Goal: Information Seeking & Learning: Check status

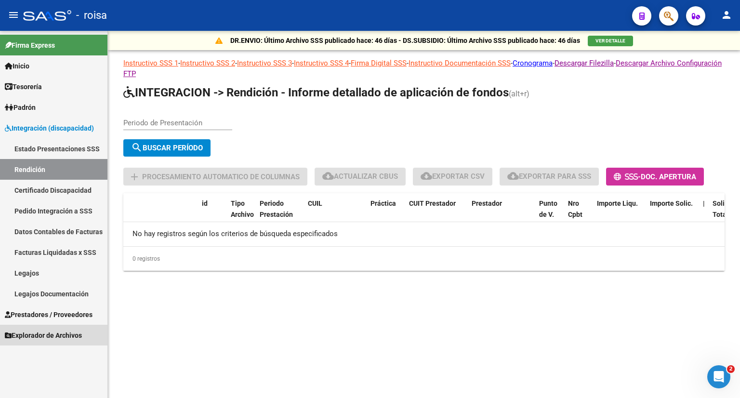
click at [60, 335] on span "Explorador de Archivos" at bounding box center [43, 335] width 77 height 11
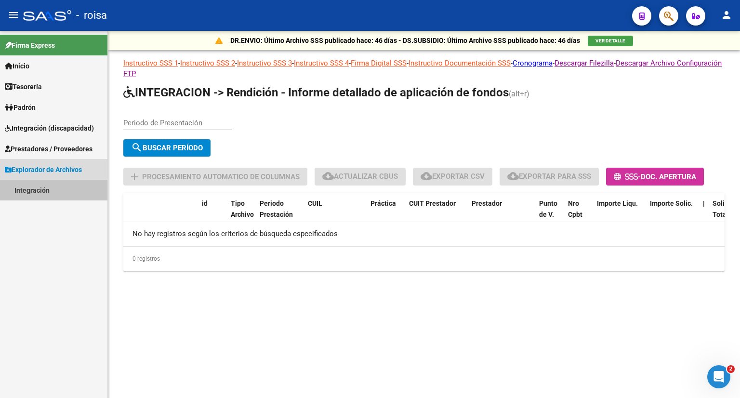
click at [40, 186] on link "Integración" at bounding box center [53, 190] width 107 height 21
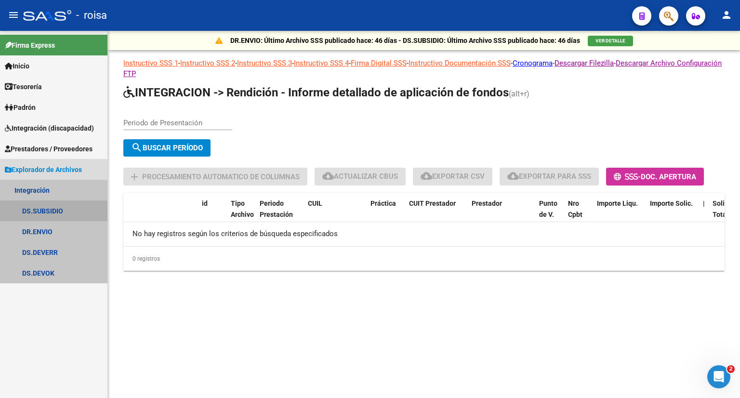
click at [39, 210] on link "DS.SUBSIDIO" at bounding box center [53, 210] width 107 height 21
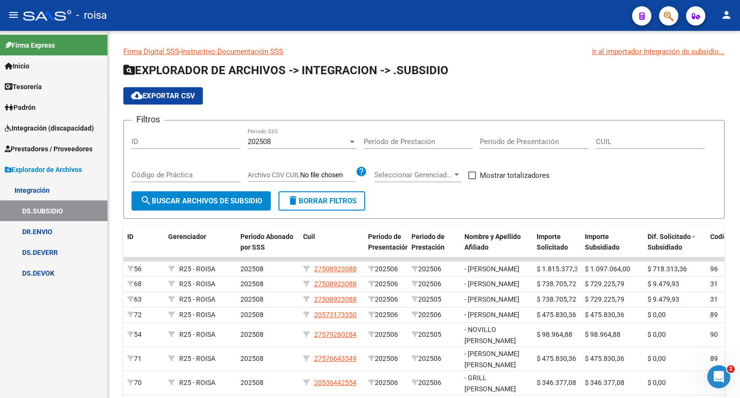
click at [43, 231] on link "DR.ENVIO" at bounding box center [53, 231] width 107 height 21
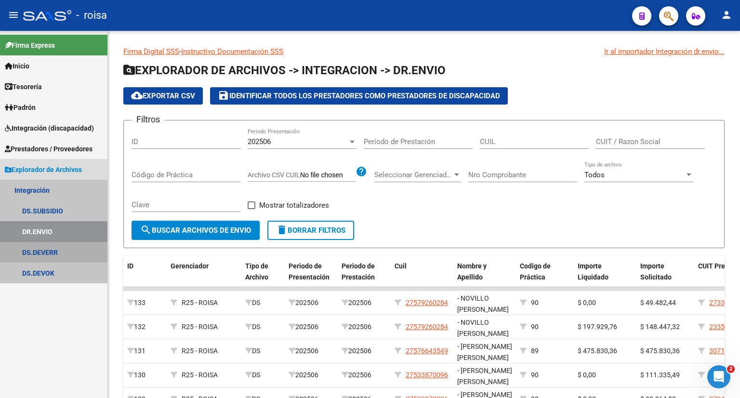
click at [41, 250] on link "DS.DEVERR" at bounding box center [53, 252] width 107 height 21
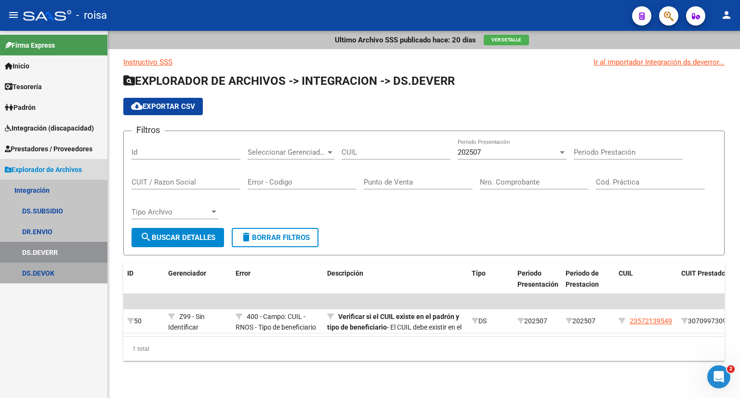
click at [33, 278] on link "DS.DEVOK" at bounding box center [53, 273] width 107 height 21
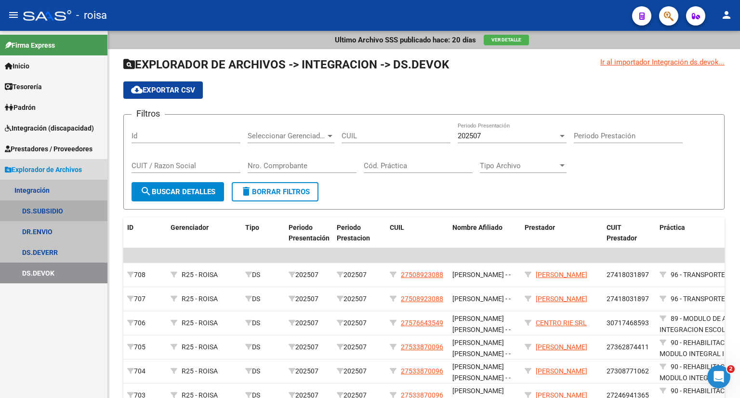
click at [47, 211] on link "DS.SUBSIDIO" at bounding box center [53, 210] width 107 height 21
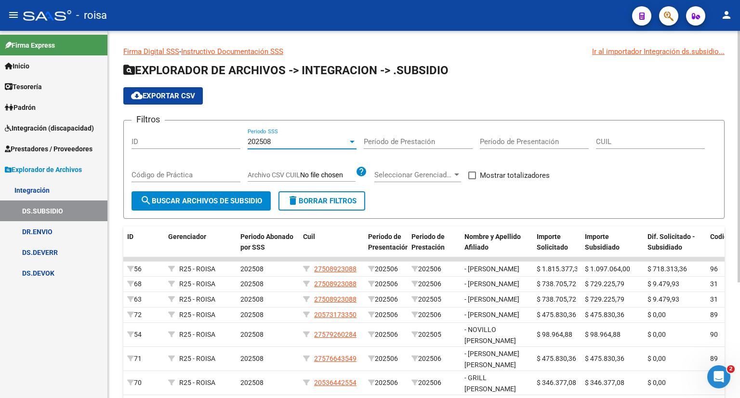
click at [319, 143] on div "202508" at bounding box center [298, 141] width 100 height 9
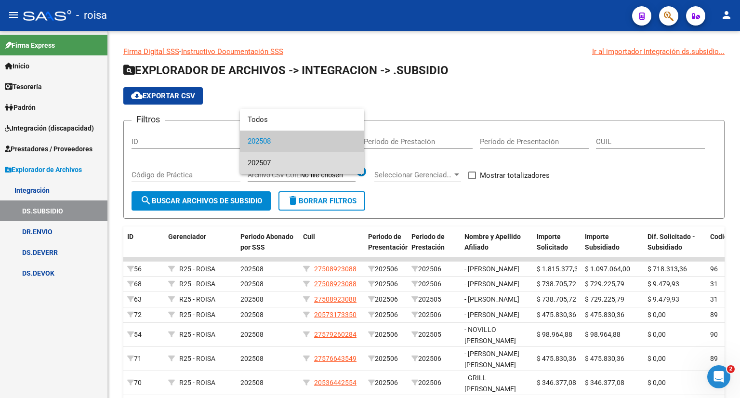
click at [308, 161] on span "202507" at bounding box center [302, 163] width 109 height 22
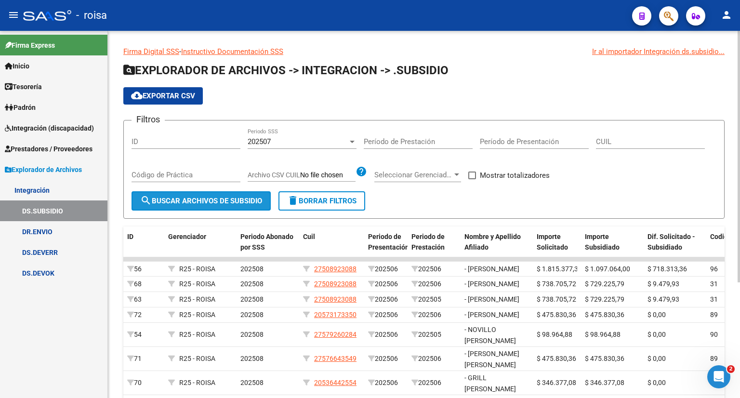
click at [234, 201] on span "search Buscar Archivos de Subsidio" at bounding box center [201, 201] width 122 height 9
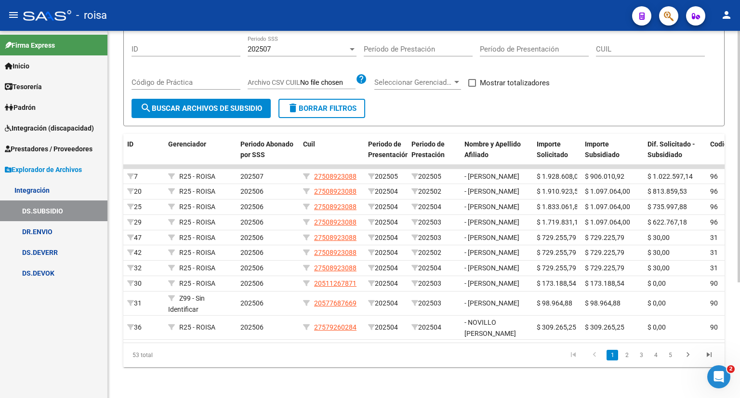
scroll to position [154, 0]
click at [669, 361] on link "5" at bounding box center [671, 355] width 12 height 11
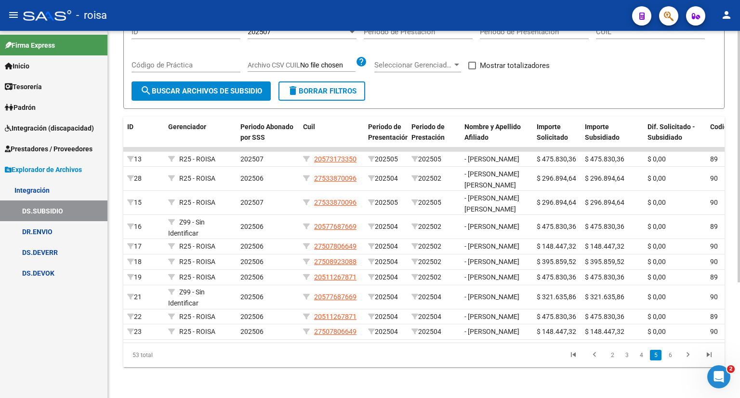
click at [669, 361] on link "6" at bounding box center [671, 355] width 12 height 11
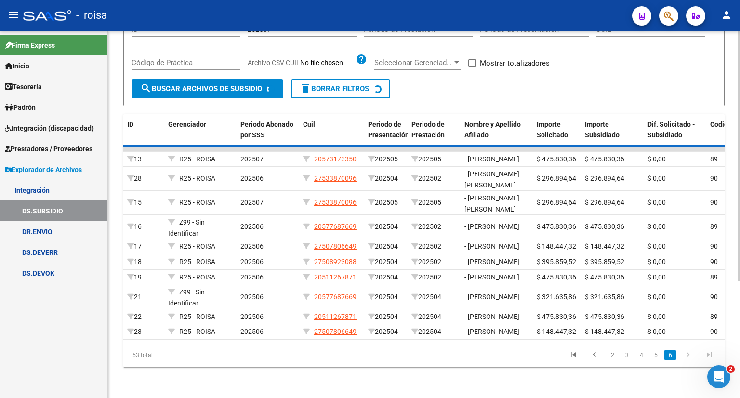
scroll to position [0, 0]
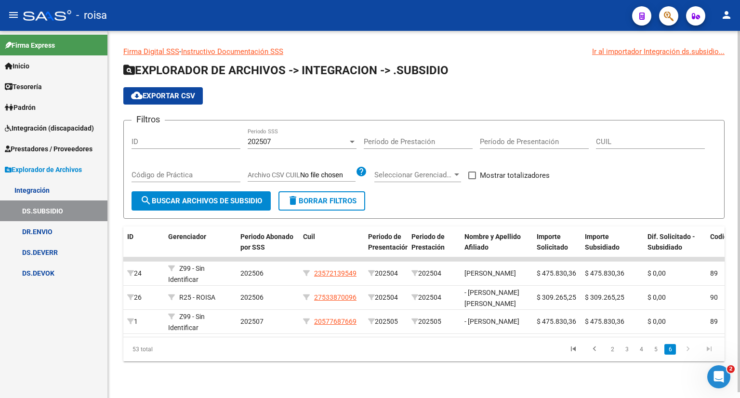
click at [296, 143] on div "202507" at bounding box center [298, 141] width 100 height 9
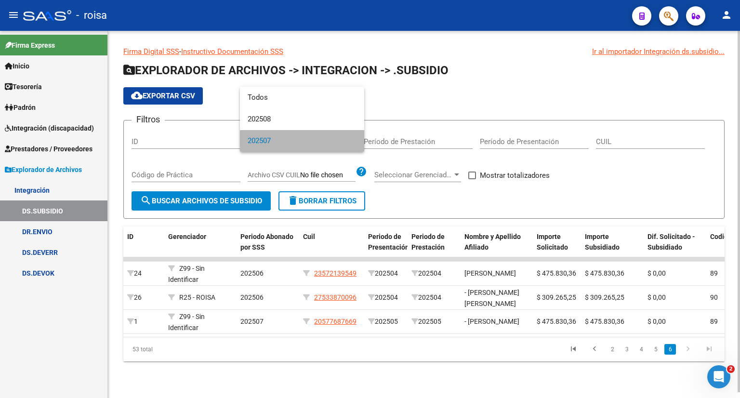
click at [296, 143] on span "202507" at bounding box center [302, 141] width 109 height 22
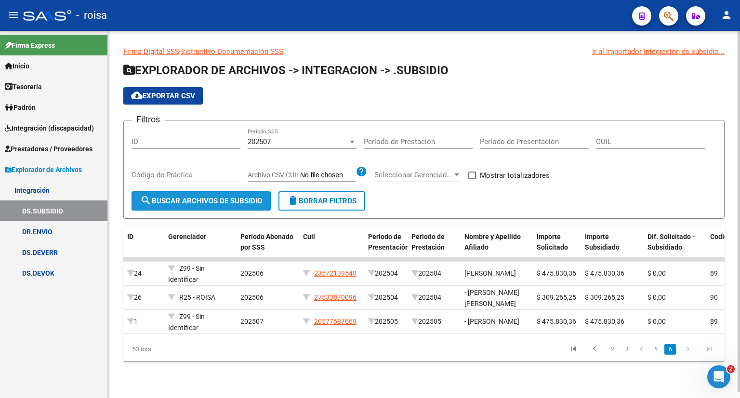
click at [234, 201] on span "search Buscar Archivos de Subsidio" at bounding box center [201, 201] width 122 height 9
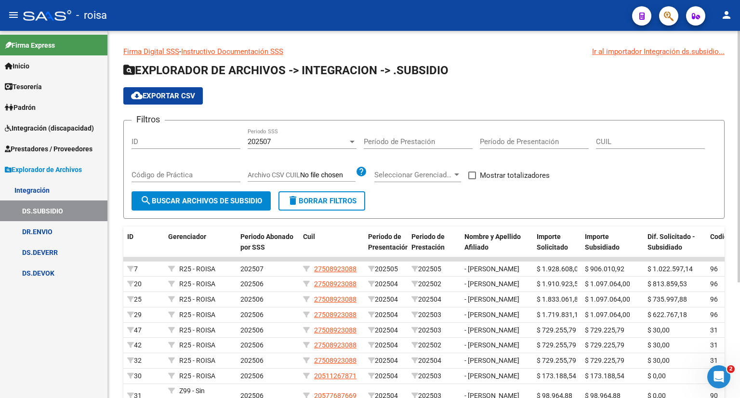
click at [736, 349] on div "Firma Digital SSS - Instructivo Documentación SSS Ir al importador Integración …" at bounding box center [424, 261] width 632 height 460
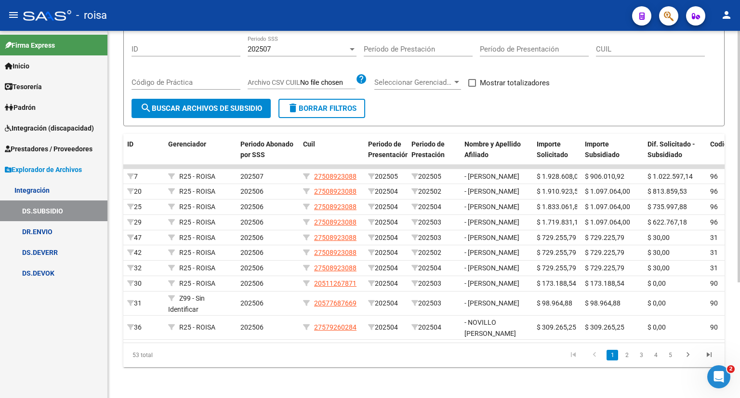
scroll to position [158, 0]
click at [736, 382] on div "Firma Digital SSS - Instructivo Documentación SSS Ir al importador Integración …" at bounding box center [425, 168] width 635 height 460
click at [59, 127] on span "Integración (discapacidad)" at bounding box center [49, 128] width 89 height 11
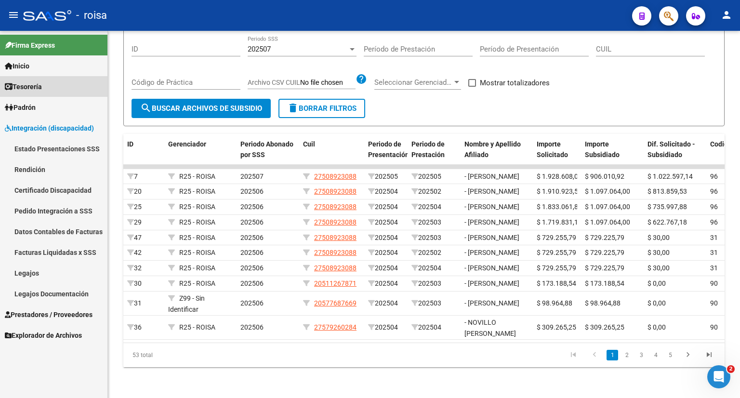
click at [36, 89] on span "Tesorería" at bounding box center [23, 86] width 37 height 11
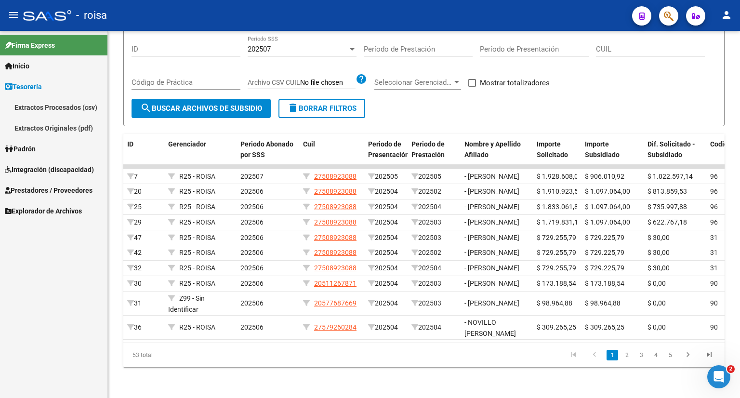
click at [40, 210] on span "Explorador de Archivos" at bounding box center [43, 211] width 77 height 11
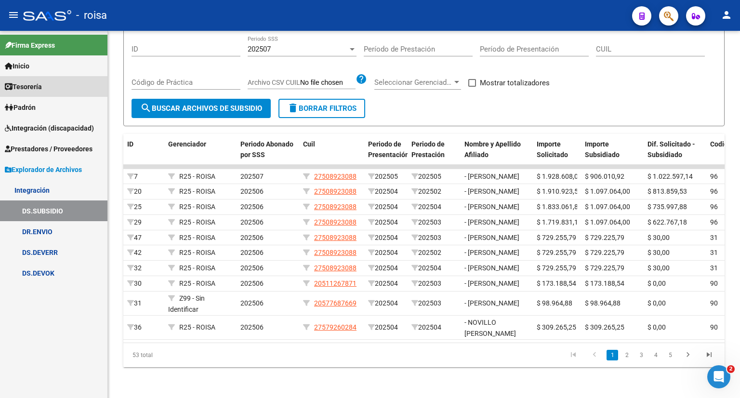
click at [34, 83] on span "Tesorería" at bounding box center [23, 86] width 37 height 11
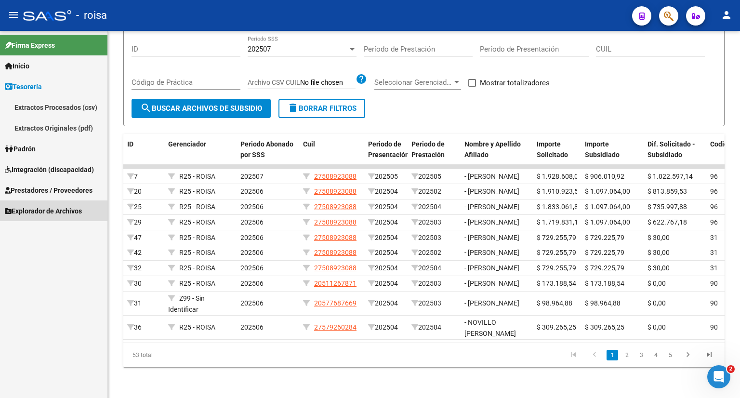
click at [51, 211] on span "Explorador de Archivos" at bounding box center [43, 211] width 77 height 11
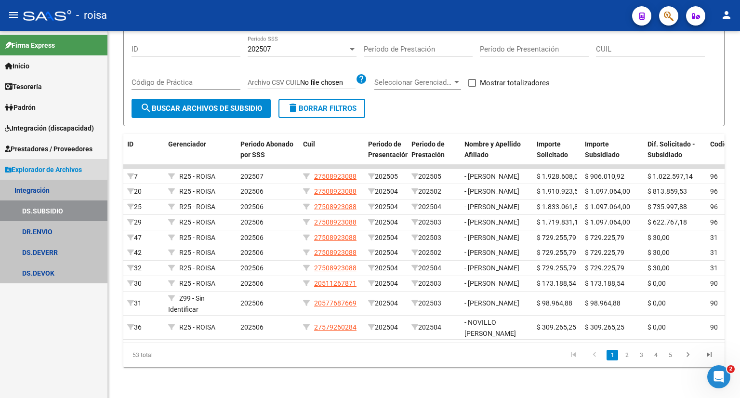
click at [33, 193] on link "Integración" at bounding box center [53, 190] width 107 height 21
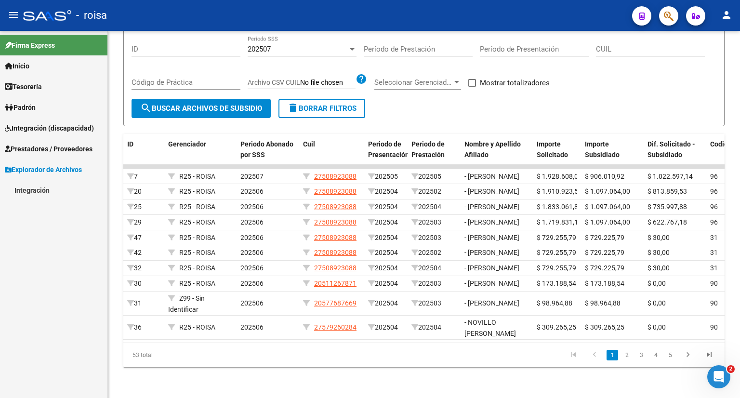
click at [33, 193] on link "Integración" at bounding box center [53, 190] width 107 height 21
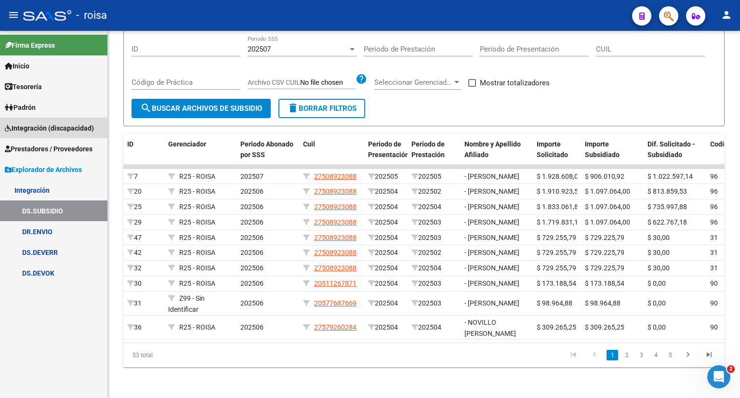
click at [66, 131] on span "Integración (discapacidad)" at bounding box center [49, 128] width 89 height 11
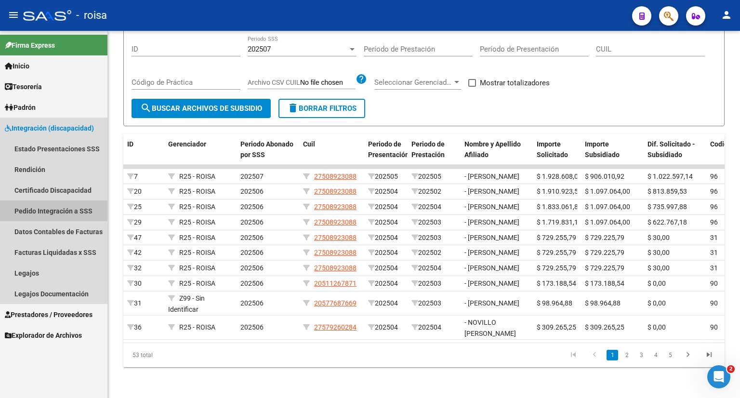
click at [64, 208] on link "Pedido Integración a SSS" at bounding box center [53, 210] width 107 height 21
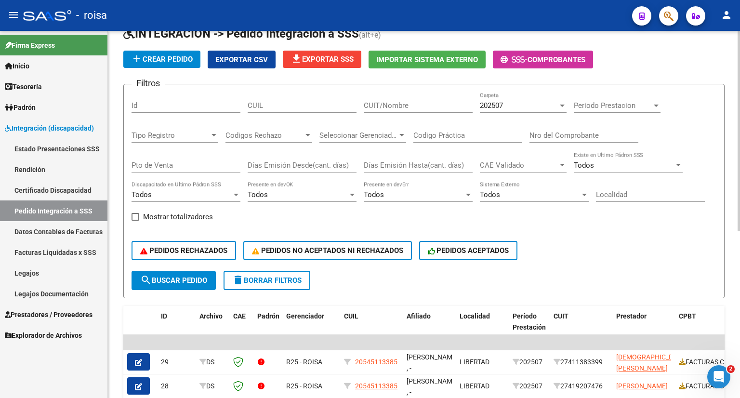
scroll to position [96, 0]
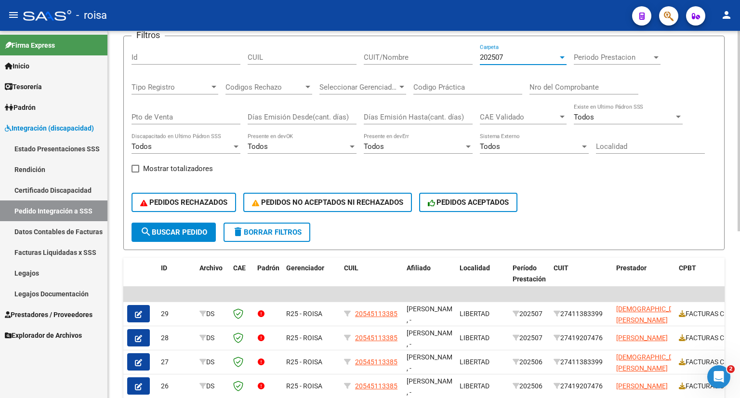
click at [518, 56] on div "202507" at bounding box center [519, 57] width 78 height 9
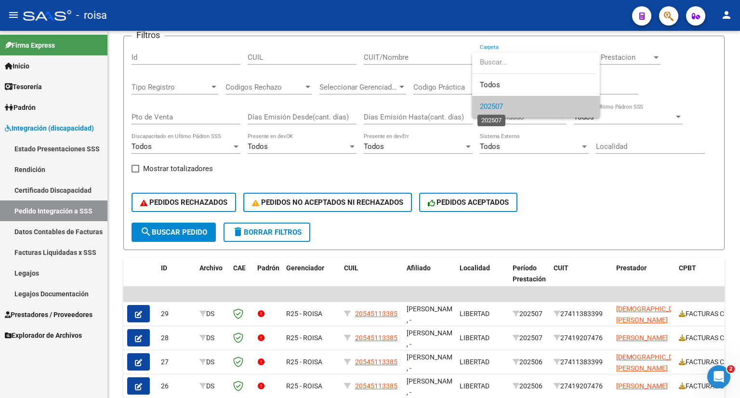
click at [499, 108] on span "202507" at bounding box center [491, 106] width 23 height 9
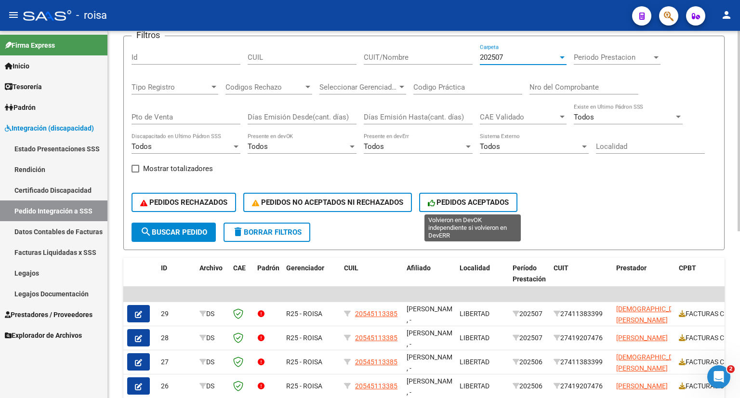
click at [474, 204] on span "PEDIDOS ACEPTADOS" at bounding box center [468, 202] width 81 height 9
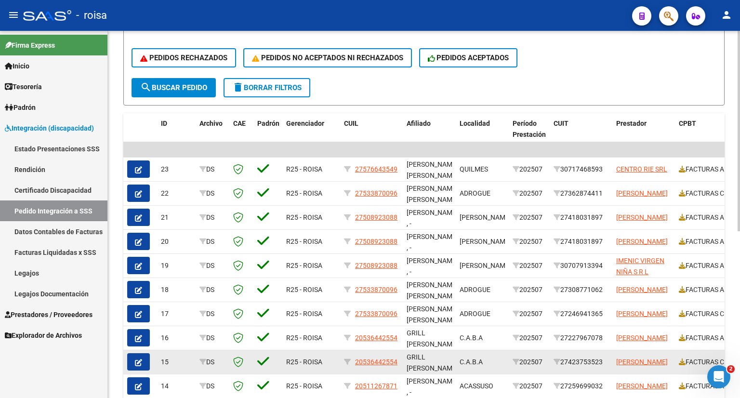
scroll to position [305, 0]
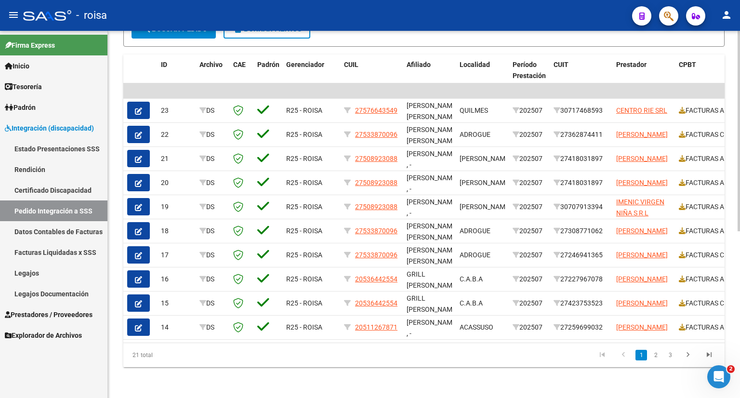
click at [438, 334] on datatable-body "| | 23 DS R25 - ROISA 27576643549 [PERSON_NAME][GEOGRAPHIC_DATA][PERSON_NAME] ,…" at bounding box center [423, 212] width 601 height 259
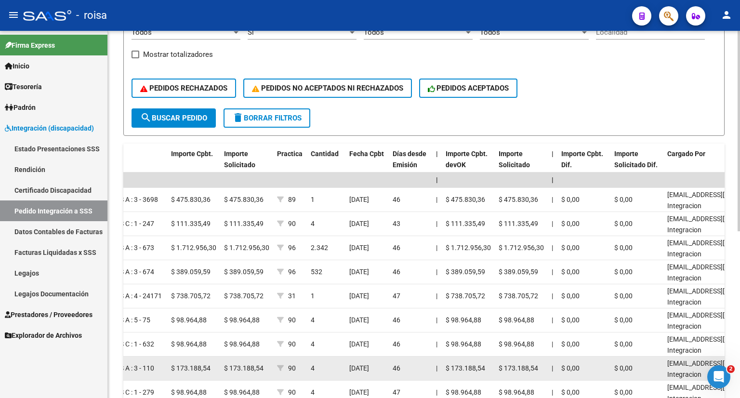
scroll to position [112, 0]
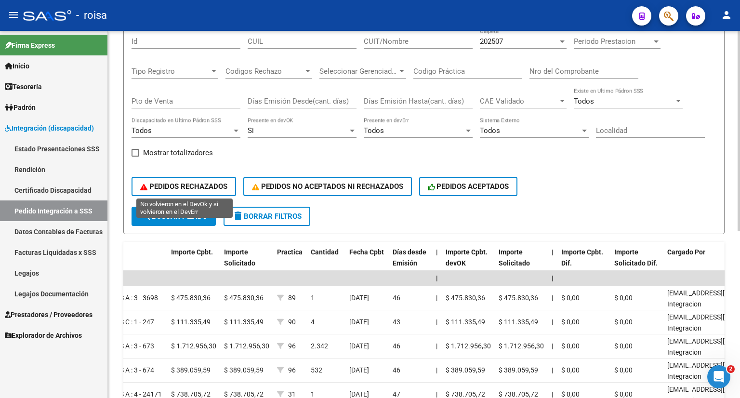
click at [177, 183] on span "PEDIDOS RECHAZADOS" at bounding box center [183, 186] width 87 height 9
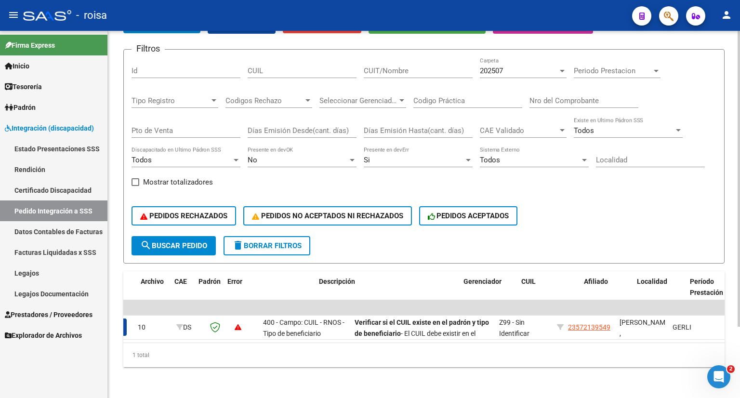
scroll to position [0, 0]
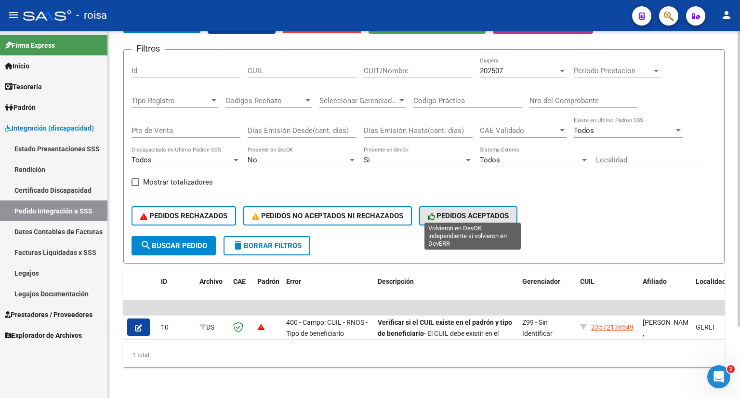
click at [478, 212] on span "PEDIDOS ACEPTADOS" at bounding box center [468, 216] width 81 height 9
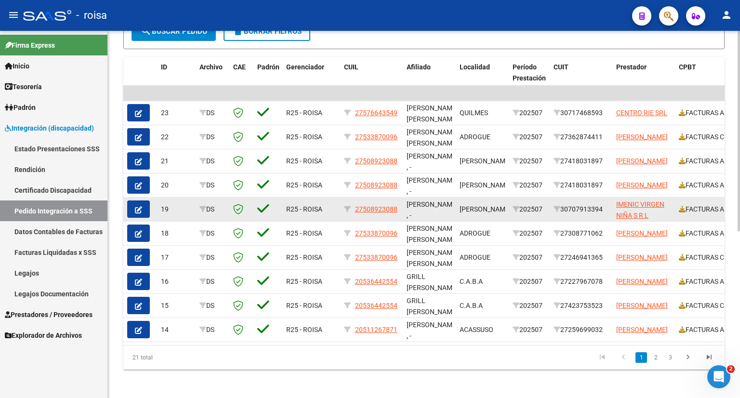
scroll to position [305, 0]
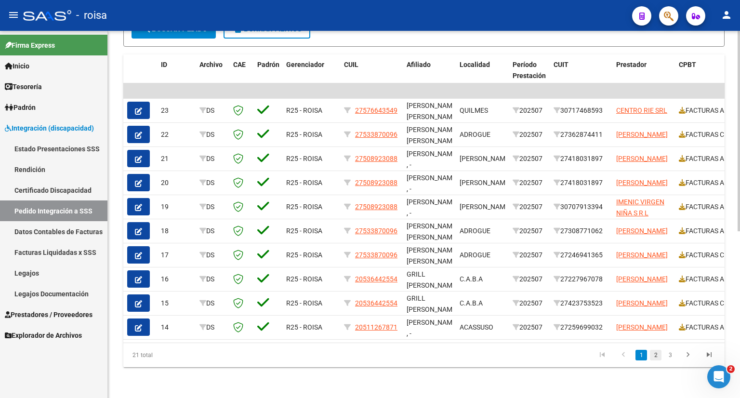
click at [660, 356] on link "2" at bounding box center [656, 355] width 12 height 11
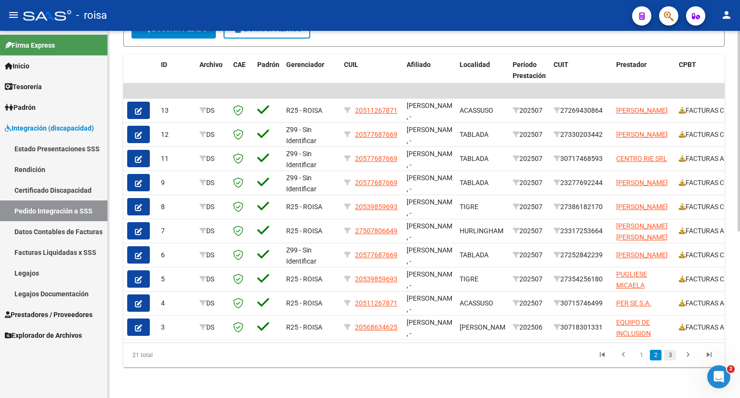
click at [670, 355] on link "3" at bounding box center [671, 355] width 12 height 11
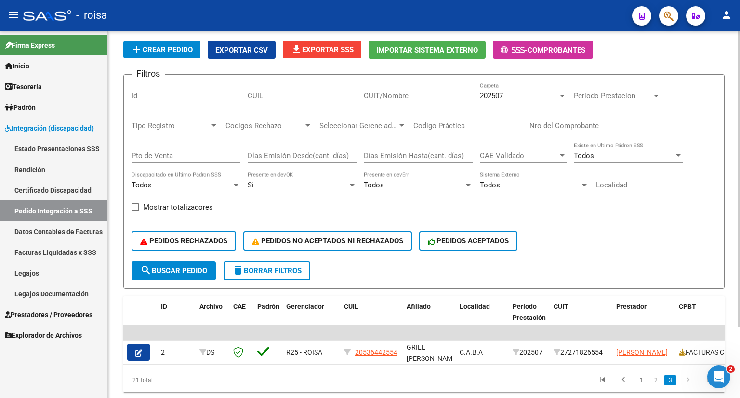
scroll to position [0, 0]
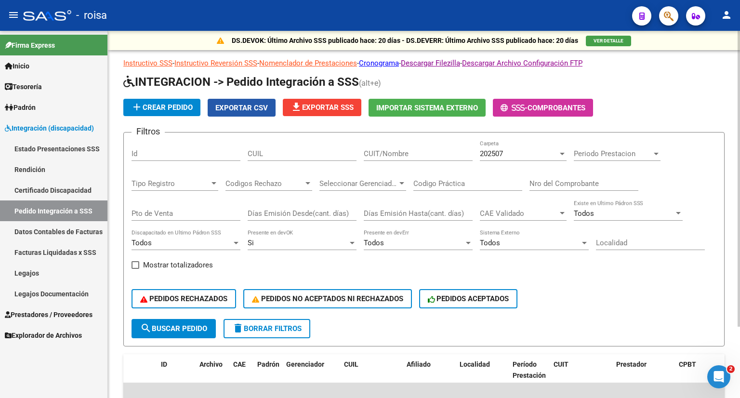
click at [238, 110] on span "Exportar CSV" at bounding box center [241, 108] width 53 height 9
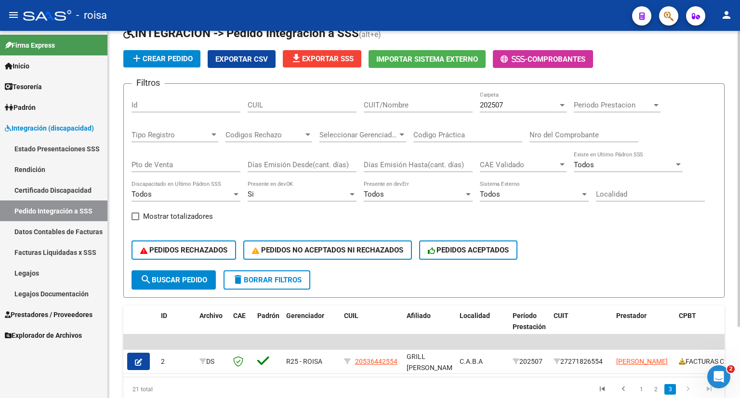
scroll to position [88, 0]
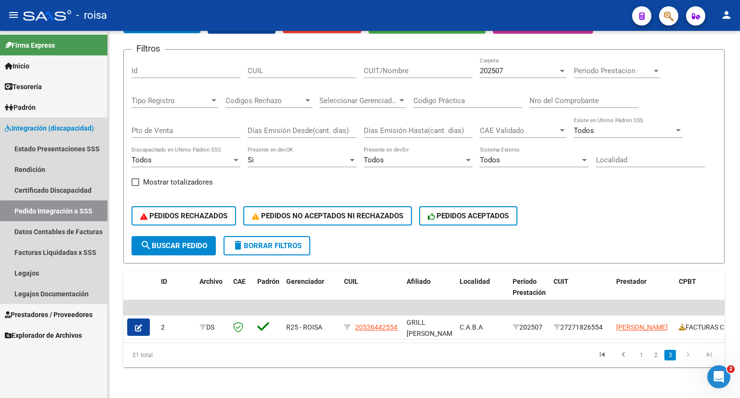
click at [40, 211] on link "Pedido Integración a SSS" at bounding box center [53, 210] width 107 height 21
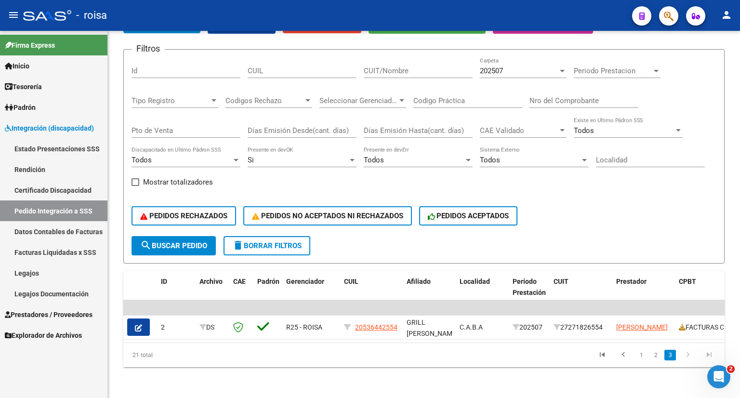
click at [74, 151] on link "Estado Presentaciones SSS" at bounding box center [53, 148] width 107 height 21
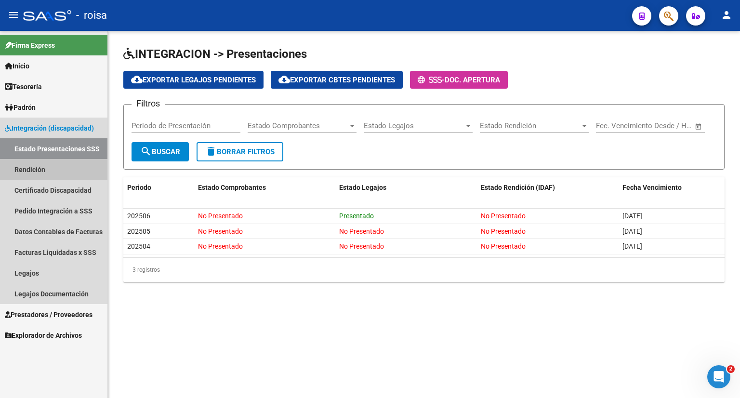
click at [23, 168] on link "Rendición" at bounding box center [53, 169] width 107 height 21
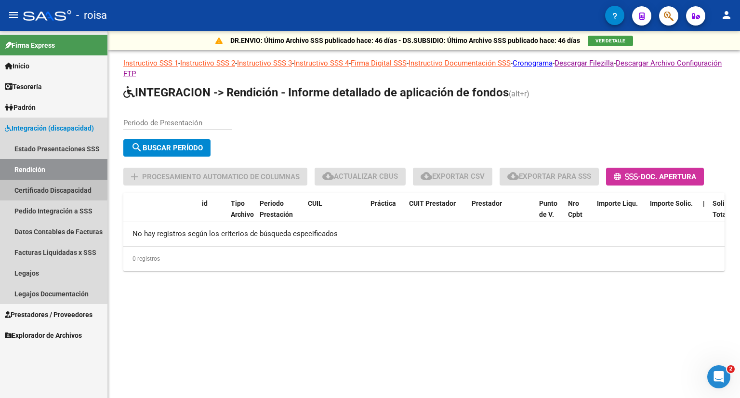
click at [42, 188] on link "Certificado Discapacidad" at bounding box center [53, 190] width 107 height 21
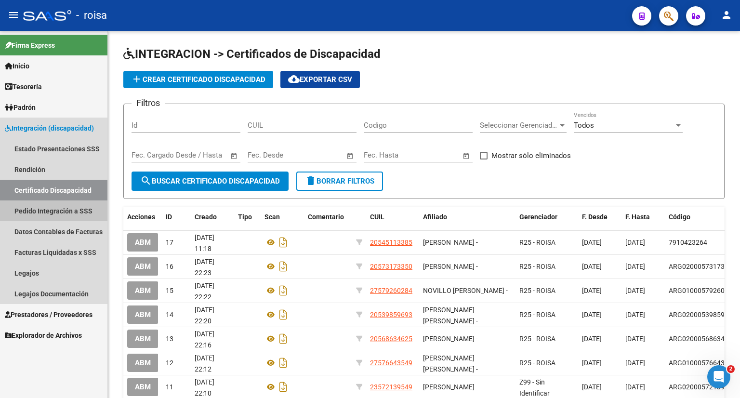
click at [58, 214] on link "Pedido Integración a SSS" at bounding box center [53, 210] width 107 height 21
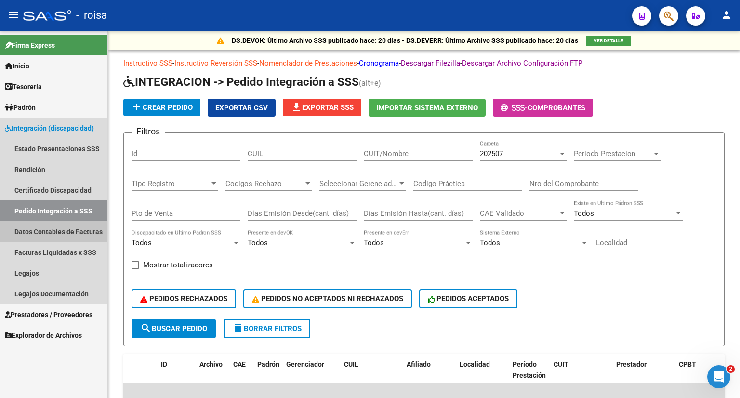
click at [57, 228] on link "Datos Contables de Facturas" at bounding box center [53, 231] width 107 height 21
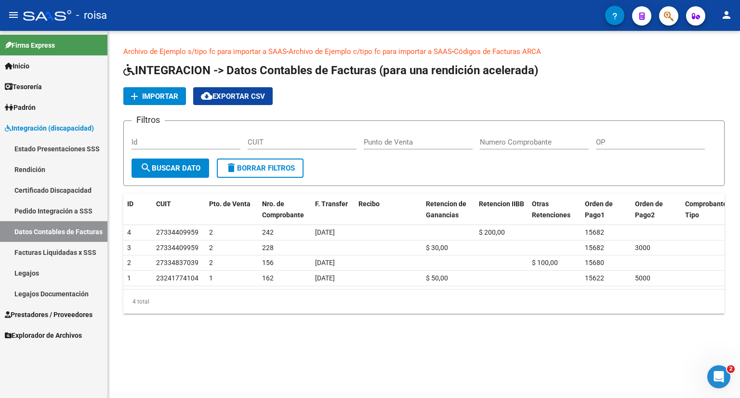
click at [50, 253] on link "Facturas Liquidadas x SSS" at bounding box center [53, 252] width 107 height 21
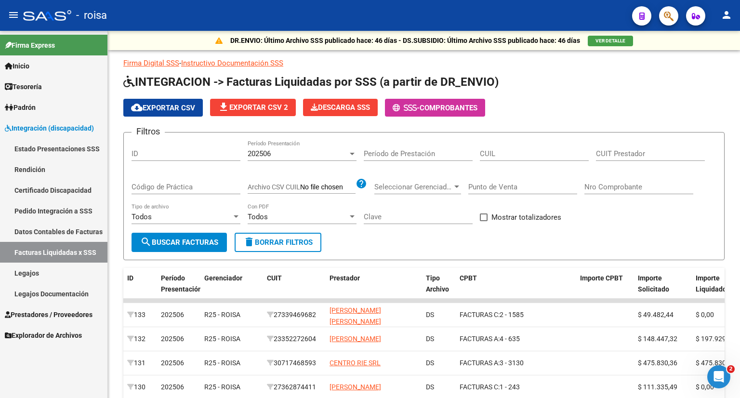
click at [56, 252] on link "Facturas Liquidadas x SSS" at bounding box center [53, 252] width 107 height 21
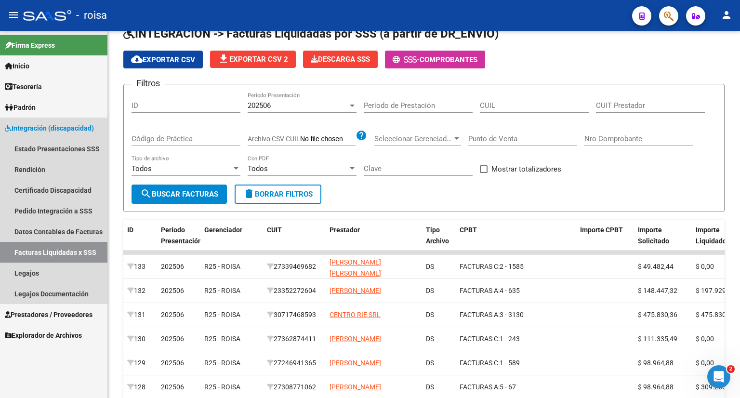
click at [78, 253] on link "Facturas Liquidadas x SSS" at bounding box center [53, 252] width 107 height 21
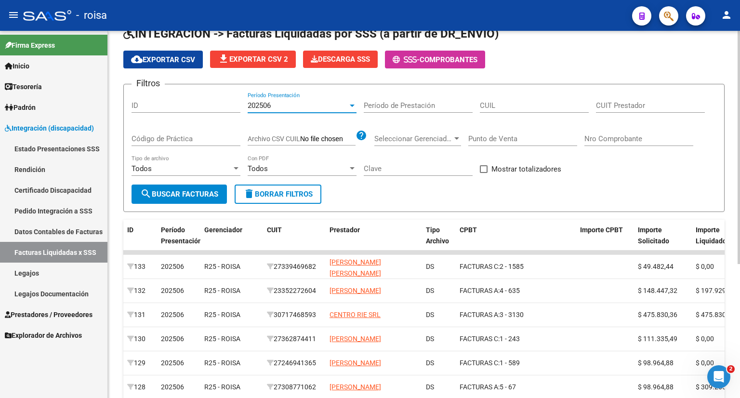
click at [310, 105] on div "202506" at bounding box center [298, 105] width 100 height 9
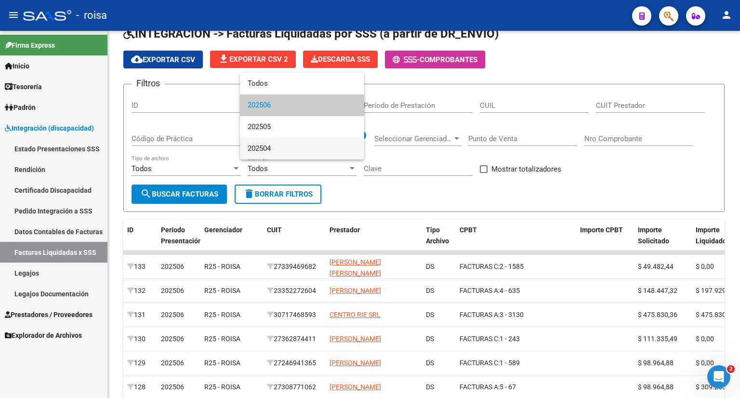
click at [295, 145] on span "202504" at bounding box center [302, 149] width 109 height 22
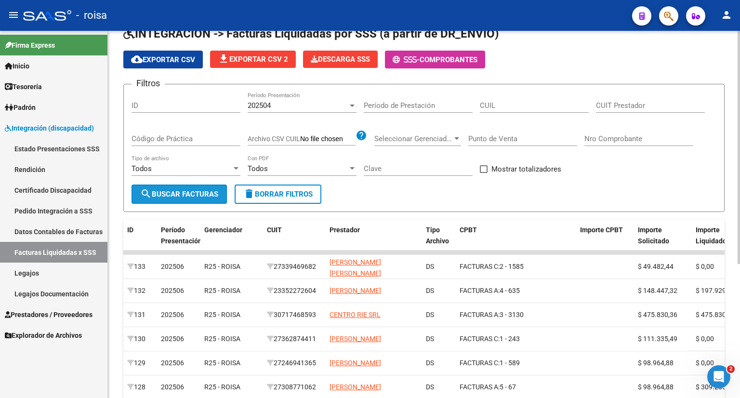
click at [200, 191] on span "search Buscar Facturas" at bounding box center [179, 194] width 78 height 9
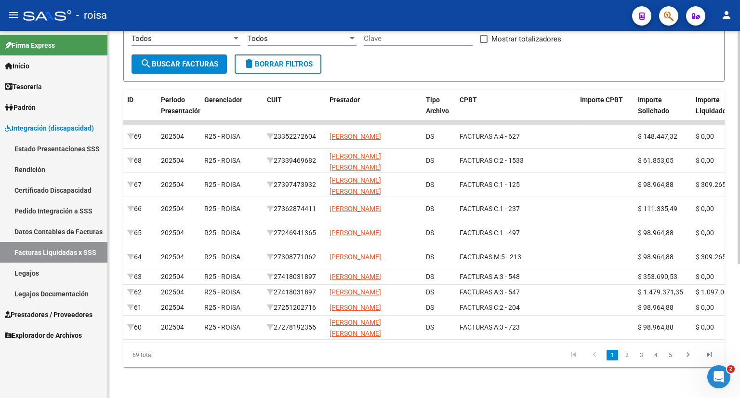
scroll to position [193, 0]
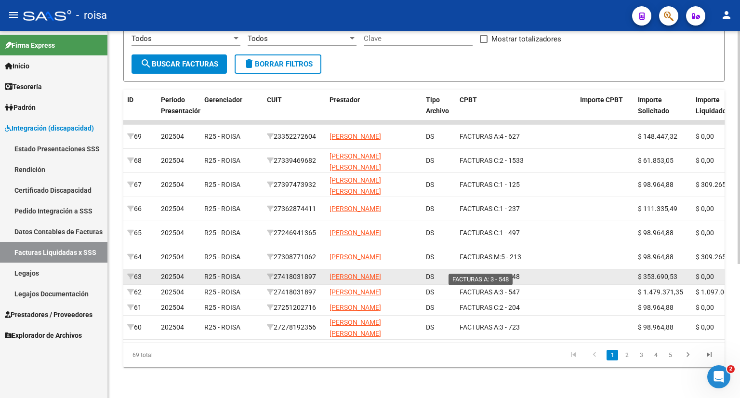
click at [472, 273] on span "FACTURAS A:" at bounding box center [480, 277] width 40 height 8
click at [564, 271] on div "FACTURAS A: 3 - 548" at bounding box center [516, 276] width 113 height 11
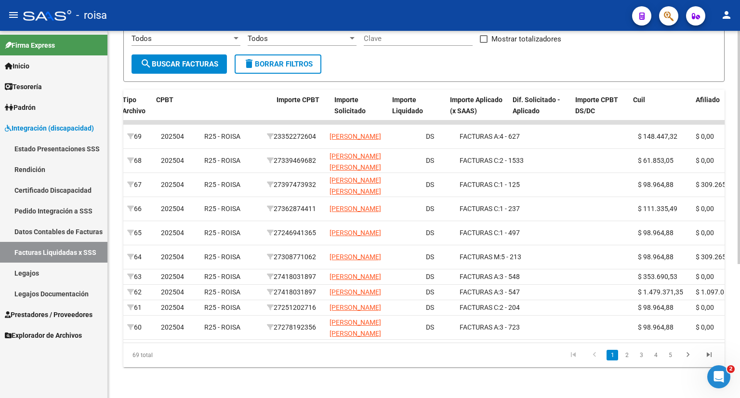
scroll to position [0, 483]
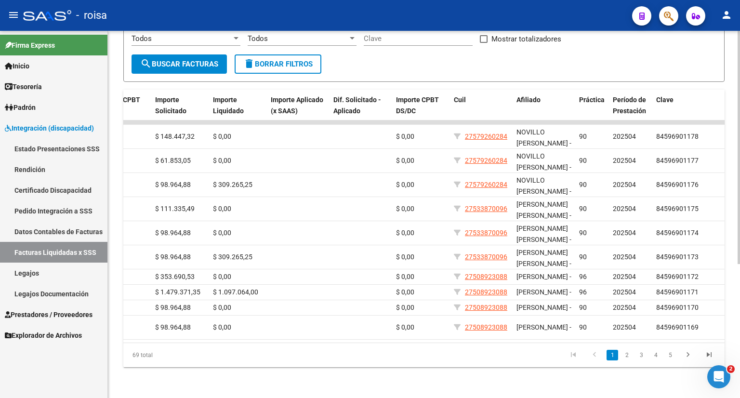
drag, startPoint x: 568, startPoint y: 352, endPoint x: 437, endPoint y: 355, distance: 131.1
click at [437, 342] on datatable-body "69 202504 R25 - ROISA 23352272604 [PERSON_NAME] DS FACTURAS A: 4 - 627 $ 148.44…" at bounding box center [423, 231] width 601 height 222
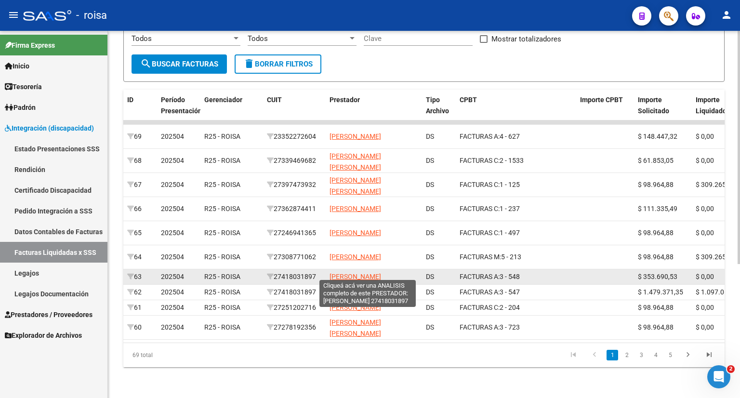
click at [381, 273] on span "[PERSON_NAME]" at bounding box center [356, 277] width 52 height 8
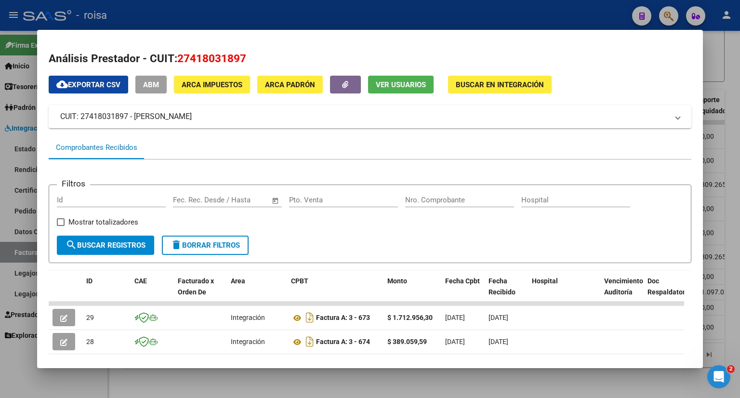
click at [713, 45] on div at bounding box center [370, 199] width 740 height 398
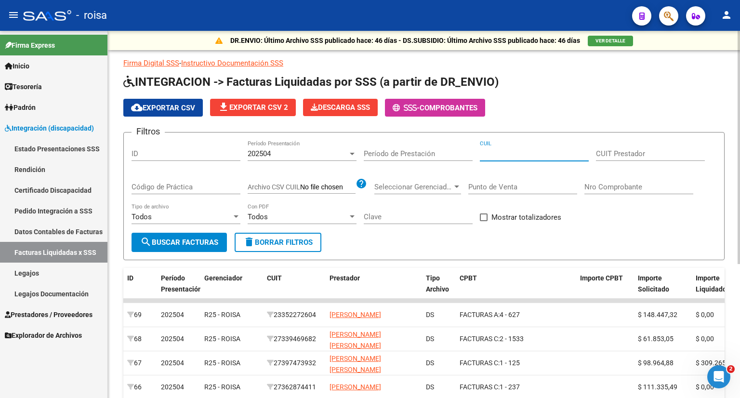
paste input "27-25969903-2"
click at [184, 240] on span "search Buscar Facturas" at bounding box center [179, 242] width 78 height 9
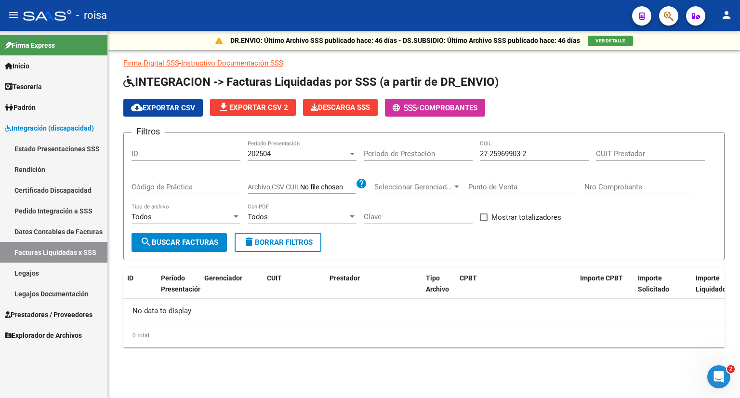
click at [503, 155] on input "27-25969903-2" at bounding box center [534, 153] width 109 height 9
click at [525, 151] on input "27-25969903-2" at bounding box center [534, 153] width 109 height 9
type input "27-25969903-2"
drag, startPoint x: 538, startPoint y: 151, endPoint x: 455, endPoint y: 173, distance: 86.2
click at [455, 173] on div "Filtros ID 202504 Período Presentación Período de Prestación 27-25969903-2 CUIL…" at bounding box center [424, 186] width 585 height 93
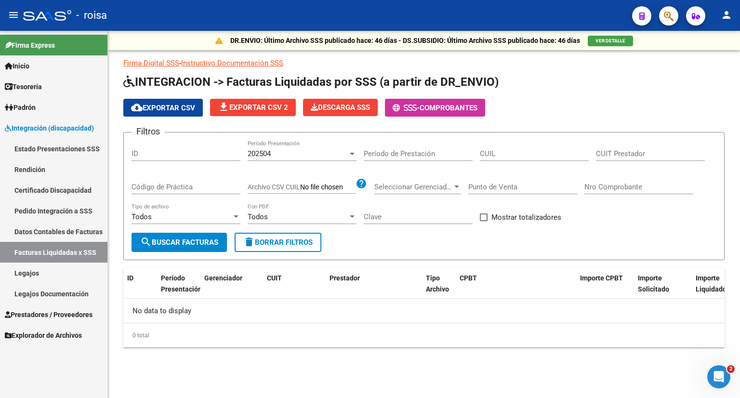
drag, startPoint x: 486, startPoint y: 156, endPoint x: 491, endPoint y: 153, distance: 5.2
paste input "27-25969903-2"
click at [526, 153] on input "27-25969903-2" at bounding box center [534, 153] width 109 height 9
type input "27-25969903-"
click at [455, 310] on div "No data to display" at bounding box center [423, 311] width 601 height 24
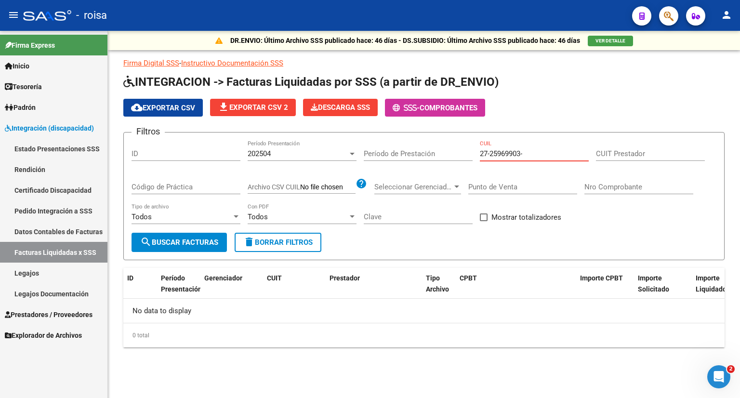
drag, startPoint x: 527, startPoint y: 156, endPoint x: 472, endPoint y: 161, distance: 55.7
click at [472, 161] on div "Filtros ID 202504 Período Presentación Período de Prestación 27-25969903- CUIL …" at bounding box center [424, 186] width 585 height 93
paste input "27-25969903-2"
type input "27-25969903-2"
drag, startPoint x: 546, startPoint y: 152, endPoint x: 444, endPoint y: 170, distance: 103.2
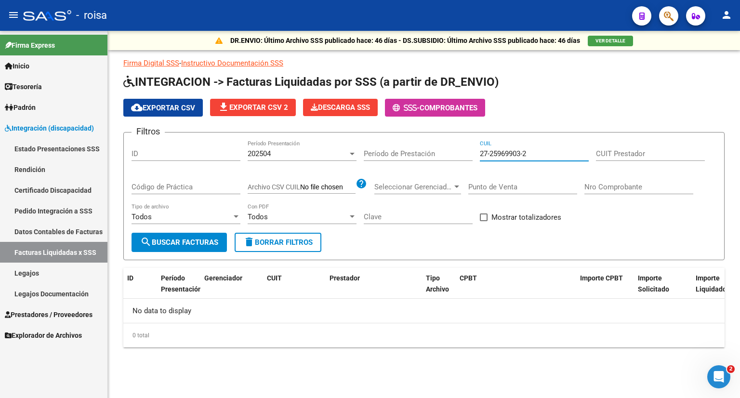
click at [444, 170] on div "Filtros ID 202504 Período Presentación Período de Prestación 27-25969903-2 CUIL…" at bounding box center [424, 186] width 585 height 93
paste input "27-25969903-2"
type input "27-25969903-2"
click at [191, 239] on span "search Buscar Facturas" at bounding box center [179, 242] width 78 height 9
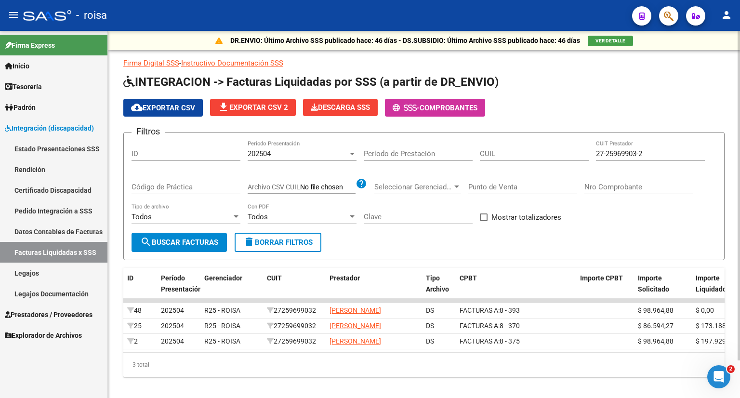
scroll to position [42, 0]
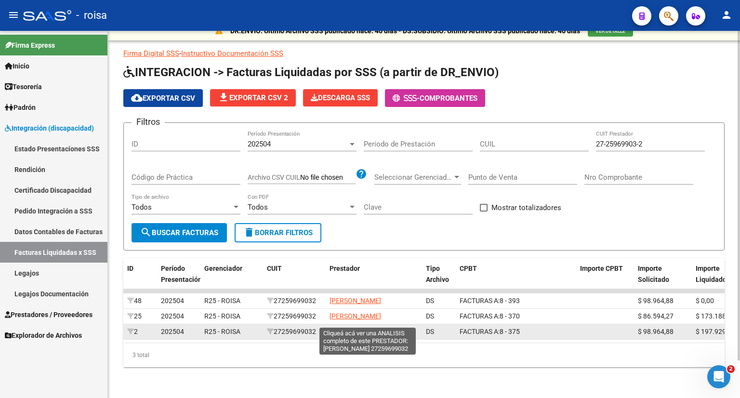
click at [363, 328] on span "[PERSON_NAME]" at bounding box center [356, 332] width 52 height 8
type textarea "27259699032"
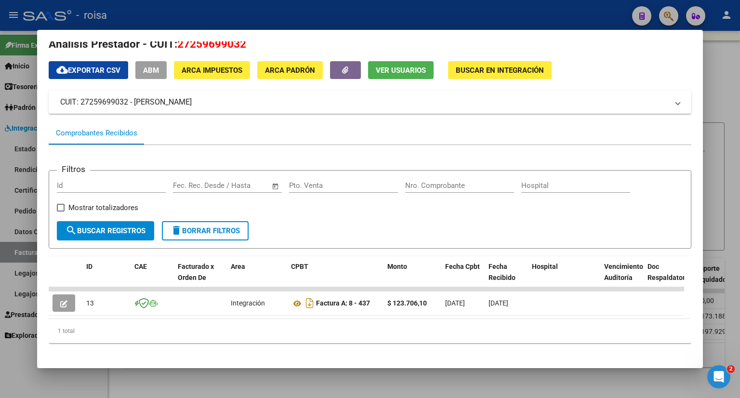
scroll to position [26, 0]
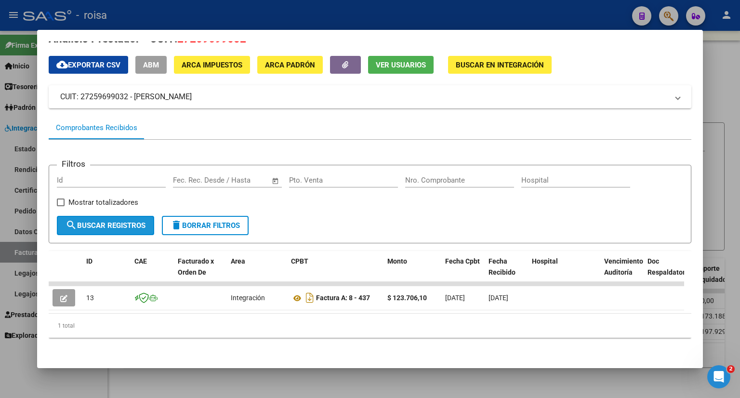
click at [98, 221] on span "search Buscar Registros" at bounding box center [106, 225] width 80 height 9
click at [271, 62] on span "ARCA Padrón" at bounding box center [290, 65] width 50 height 9
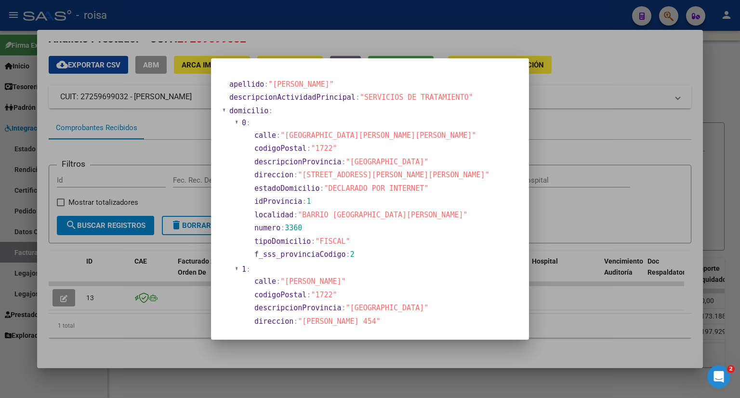
click at [191, 113] on div at bounding box center [370, 199] width 740 height 398
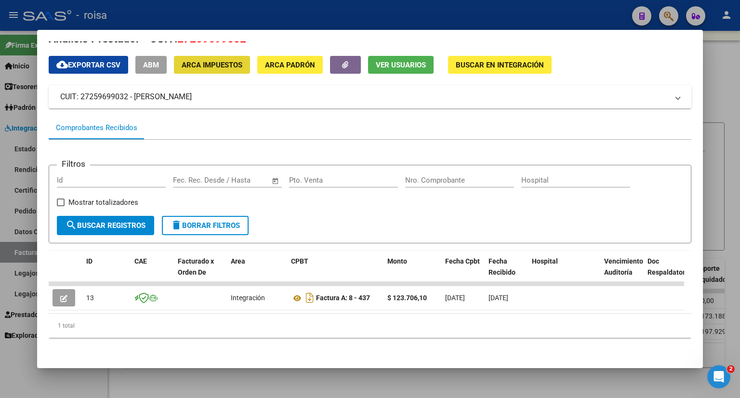
click at [213, 61] on span "ARCA Impuestos" at bounding box center [212, 65] width 61 height 9
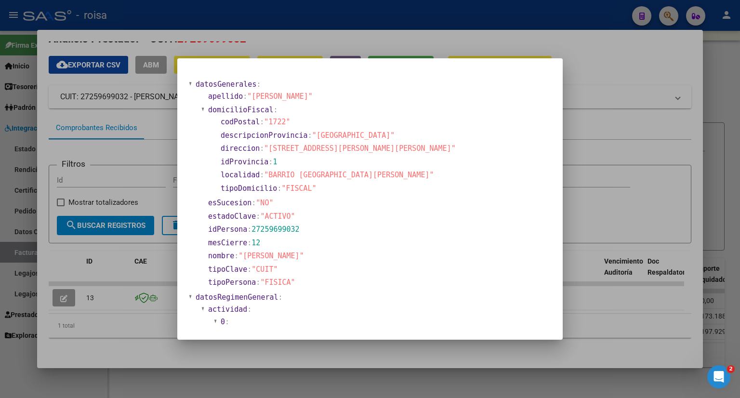
click at [150, 166] on div at bounding box center [370, 199] width 740 height 398
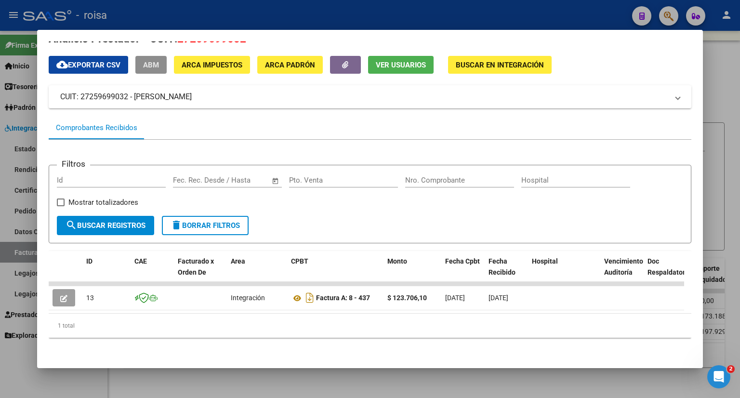
click at [147, 61] on span "ABM" at bounding box center [151, 65] width 16 height 9
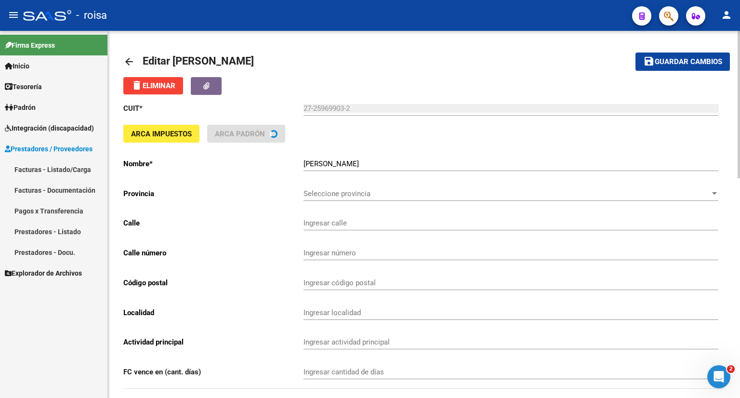
type input "[PERSON_NAME]"
type input "454"
type input "1722"
type input "MERLO"
type input "863200"
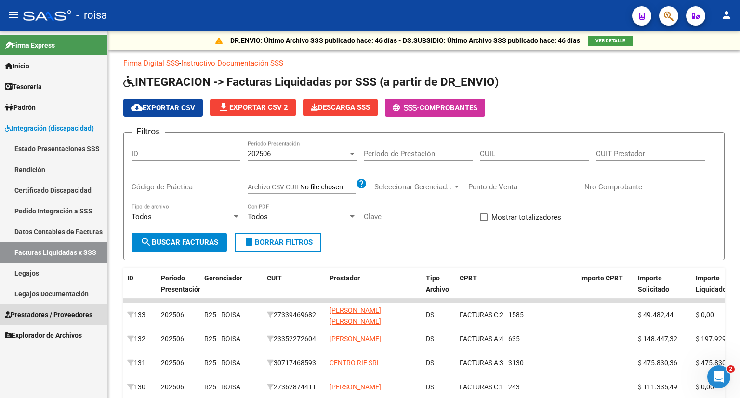
click at [67, 319] on span "Prestadores / Proveedores" at bounding box center [49, 314] width 88 height 11
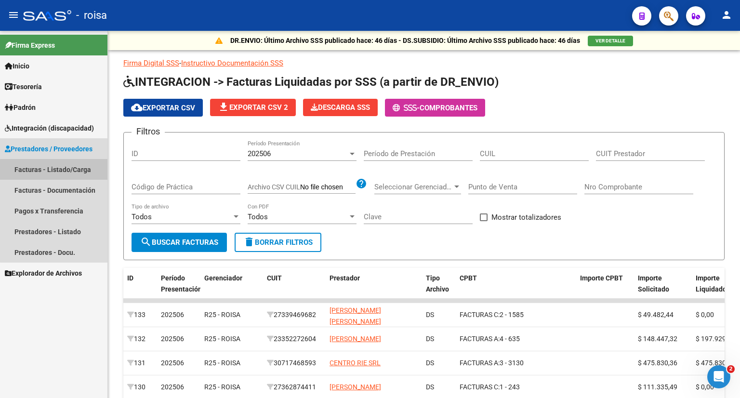
click at [58, 170] on link "Facturas - Listado/Carga" at bounding box center [53, 169] width 107 height 21
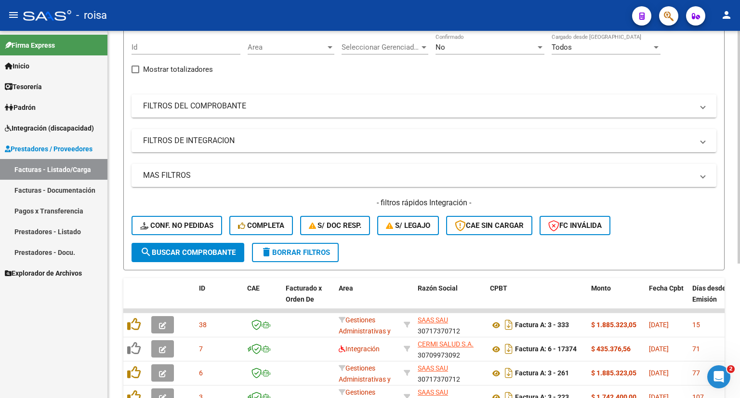
scroll to position [96, 0]
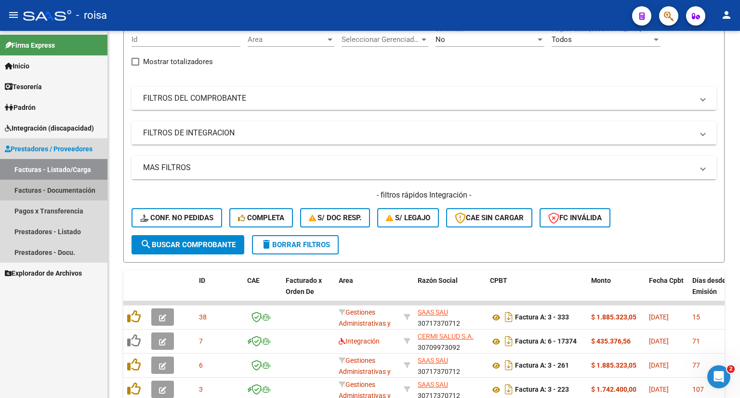
click at [66, 187] on link "Facturas - Documentación" at bounding box center [53, 190] width 107 height 21
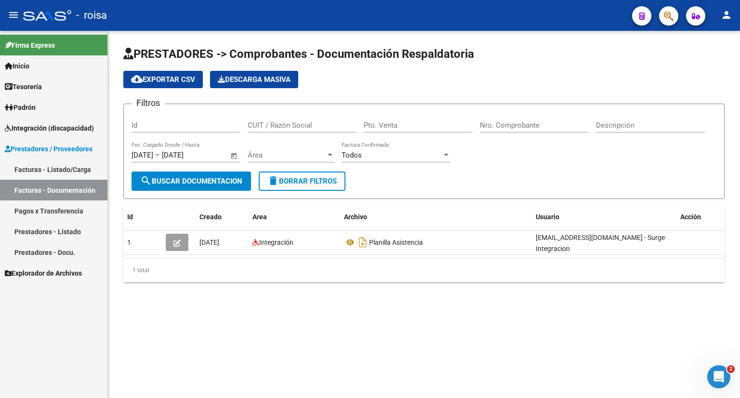
click at [66, 172] on link "Facturas - Listado/Carga" at bounding box center [53, 169] width 107 height 21
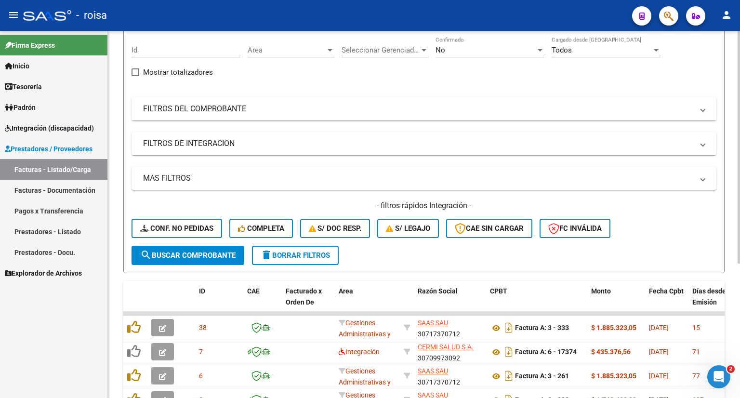
scroll to position [96, 0]
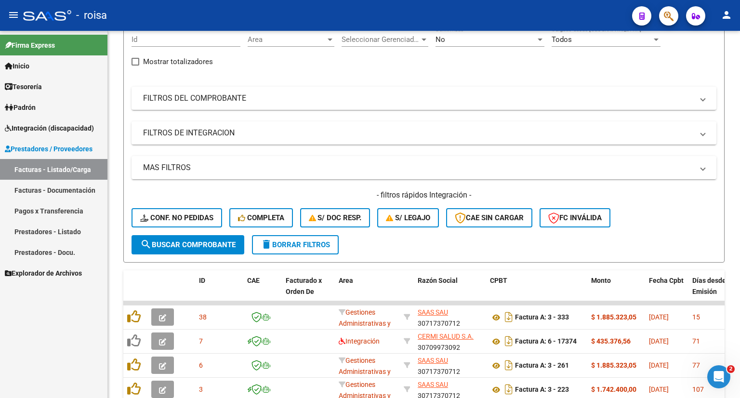
click at [59, 210] on link "Pagos x Transferencia" at bounding box center [53, 210] width 107 height 21
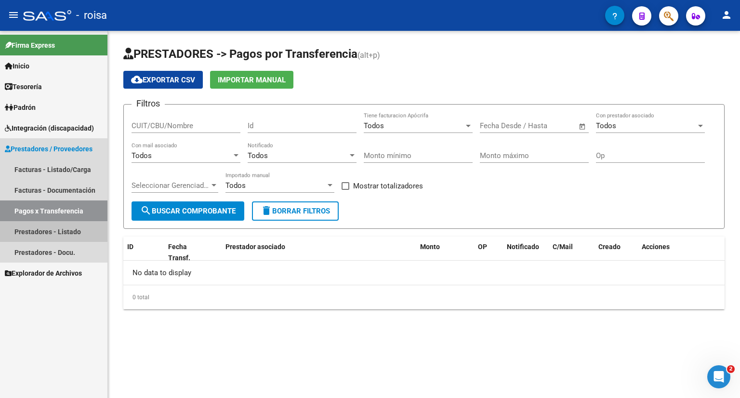
click at [52, 231] on link "Prestadores - Listado" at bounding box center [53, 231] width 107 height 21
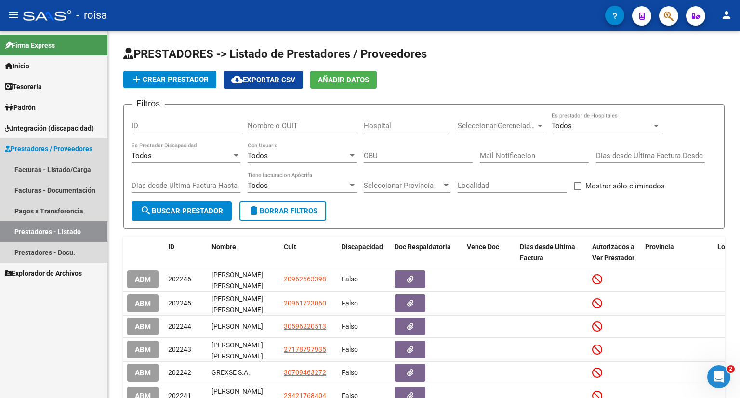
click at [35, 149] on span "Prestadores / Proveedores" at bounding box center [49, 149] width 88 height 11
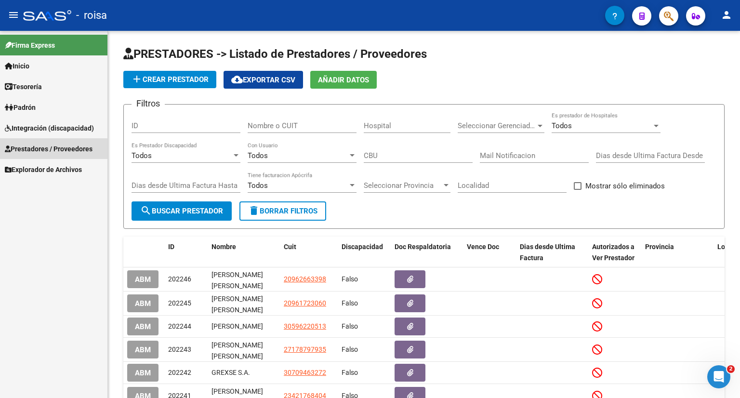
click at [35, 149] on span "Prestadores / Proveedores" at bounding box center [49, 149] width 88 height 11
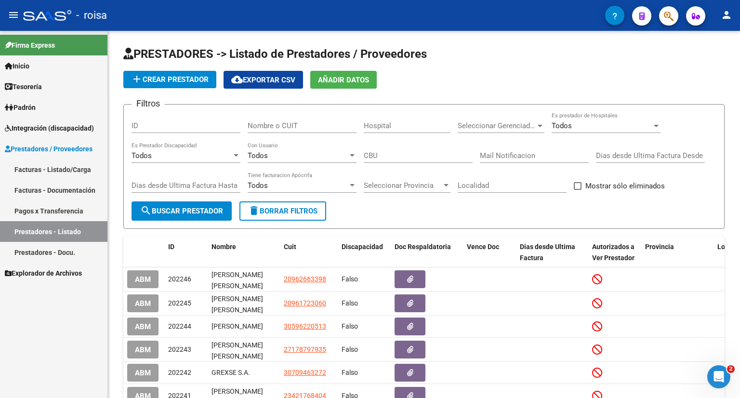
click at [36, 170] on link "Facturas - Listado/Carga" at bounding box center [53, 169] width 107 height 21
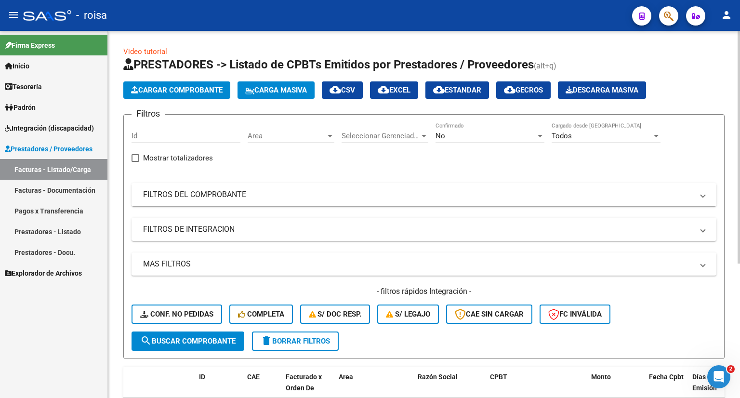
click at [165, 197] on mat-panel-title "FILTROS DEL COMPROBANTE" at bounding box center [418, 194] width 550 height 11
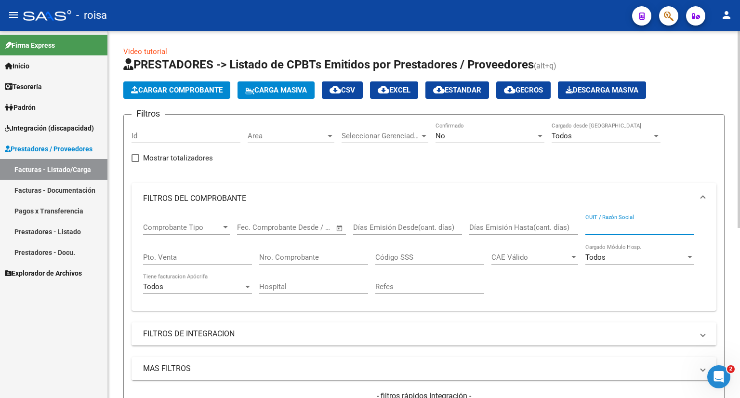
paste input "27259699032"
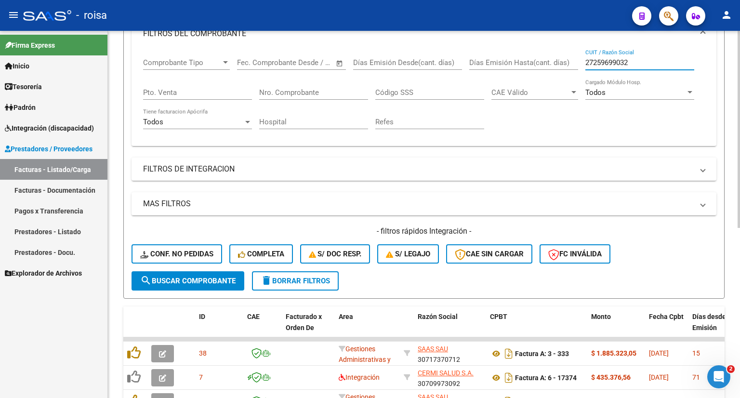
scroll to position [193, 0]
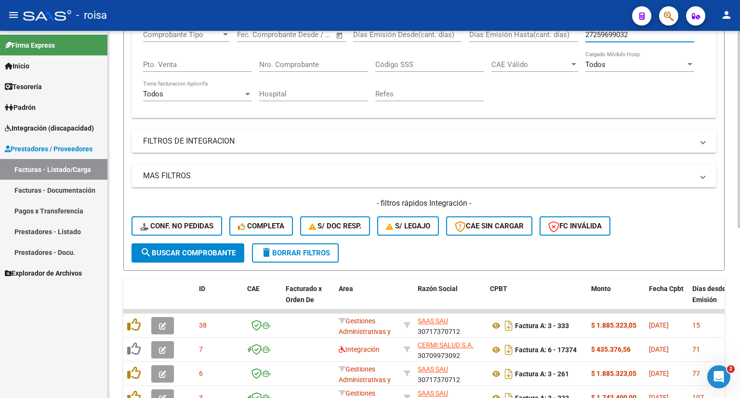
type input "27259699032"
click at [219, 255] on span "search Buscar Comprobante" at bounding box center [187, 253] width 95 height 9
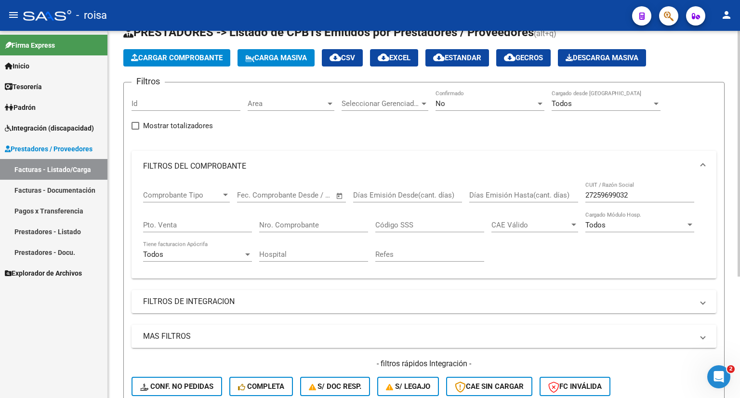
scroll to position [0, 0]
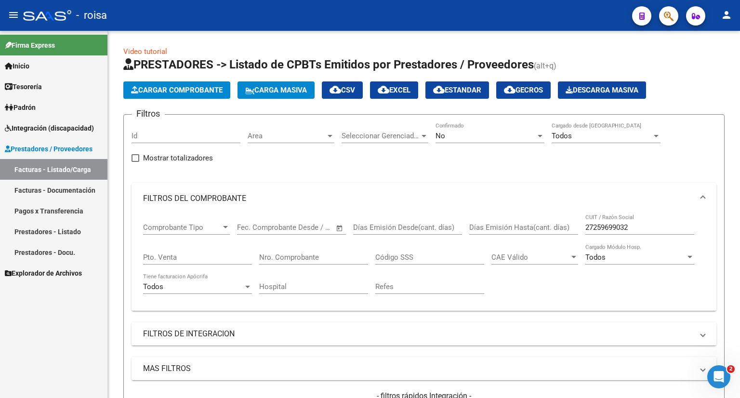
click at [39, 274] on span "Explorador de Archivos" at bounding box center [43, 273] width 77 height 11
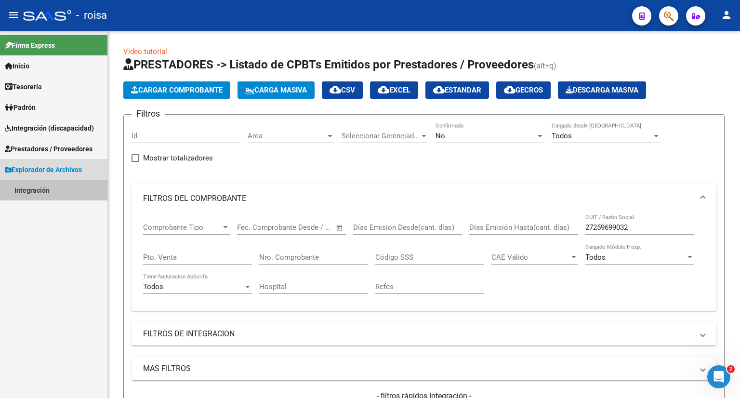
click at [35, 192] on link "Integración" at bounding box center [53, 190] width 107 height 21
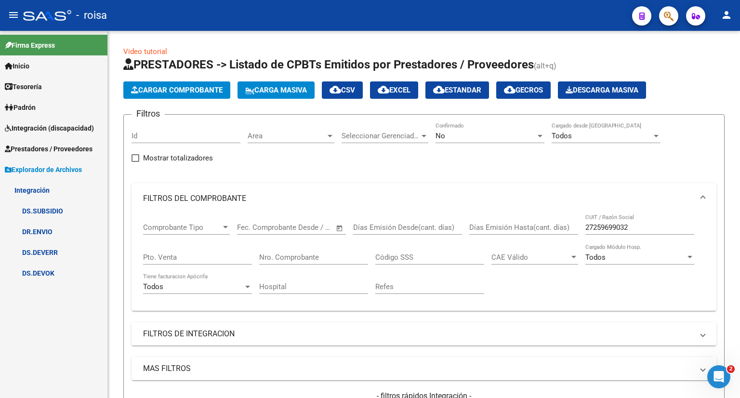
click at [31, 107] on span "Padrón" at bounding box center [20, 107] width 31 height 11
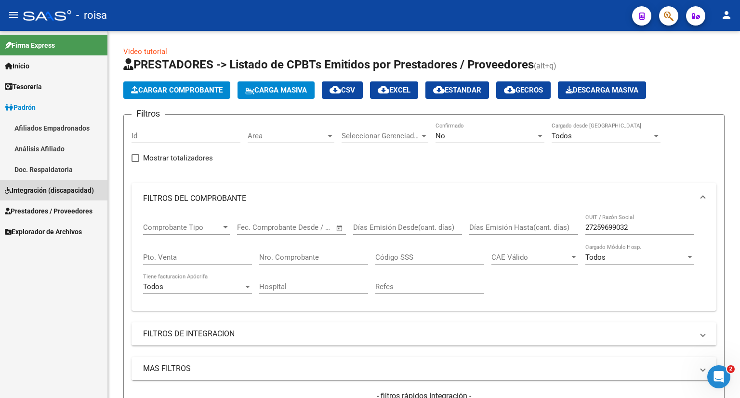
click at [41, 191] on span "Integración (discapacidad)" at bounding box center [49, 190] width 89 height 11
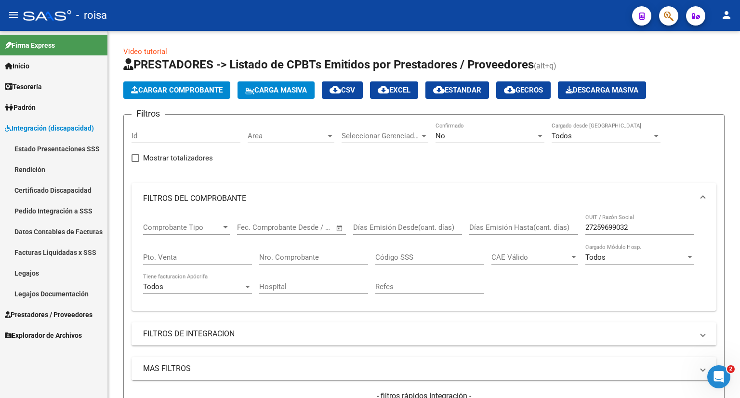
click at [50, 230] on link "Datos Contables de Facturas" at bounding box center [53, 231] width 107 height 21
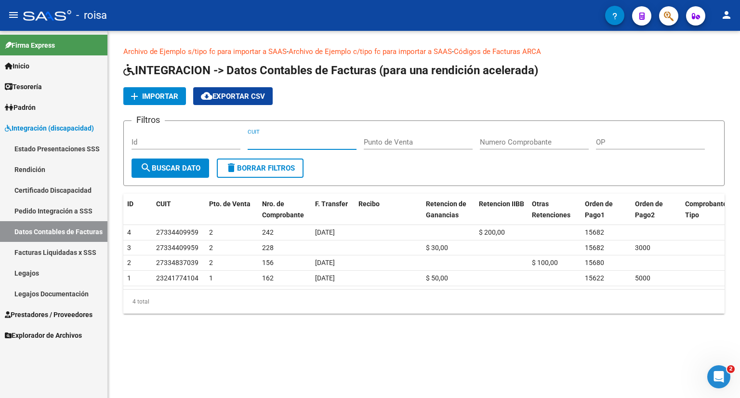
paste input "27-25969903-2"
type input "27-25969903-2"
click at [182, 168] on span "search Buscar Dato" at bounding box center [170, 168] width 60 height 9
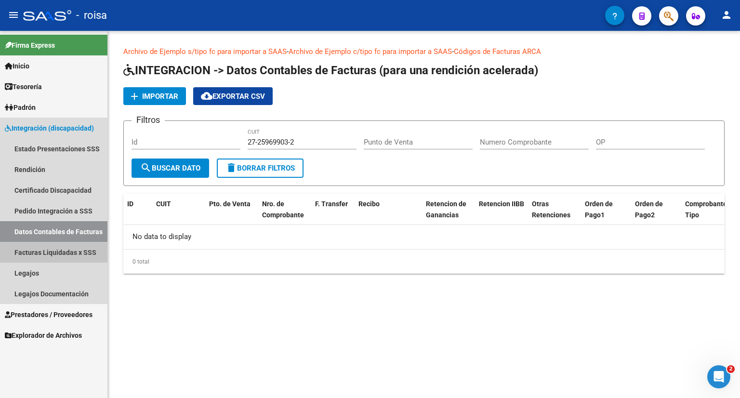
click at [49, 249] on link "Facturas Liquidadas x SSS" at bounding box center [53, 252] width 107 height 21
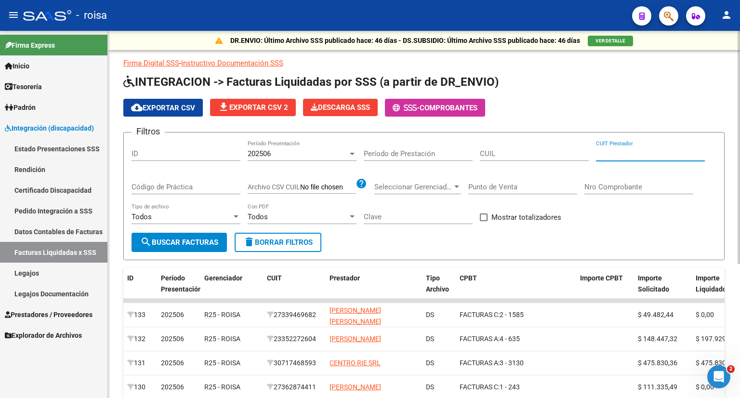
paste input "27-25969903-2"
type input "27-25969903-2"
click at [189, 236] on button "search Buscar Facturas" at bounding box center [179, 242] width 95 height 19
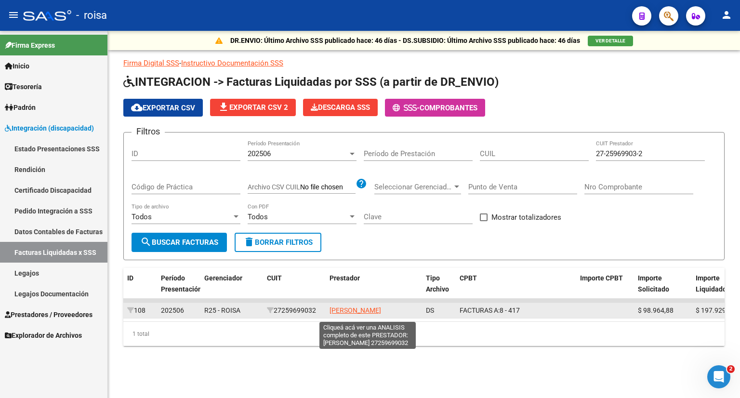
click at [349, 314] on span "[PERSON_NAME]" at bounding box center [356, 311] width 52 height 8
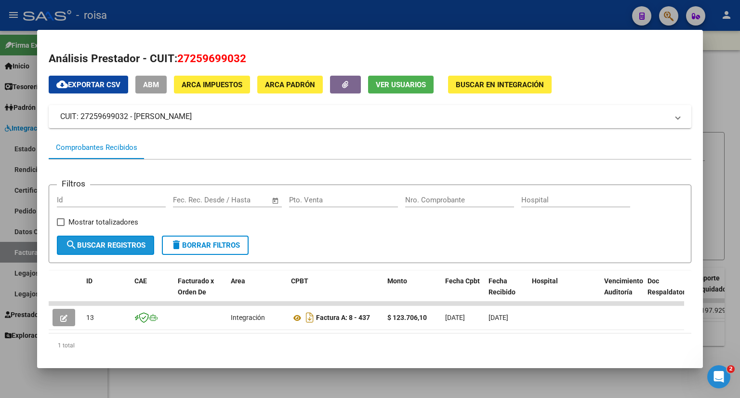
click at [124, 245] on span "search Buscar Registros" at bounding box center [106, 245] width 80 height 9
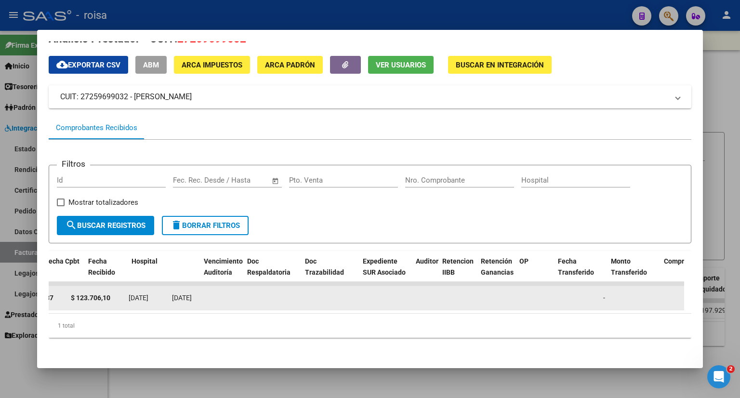
scroll to position [0, 68]
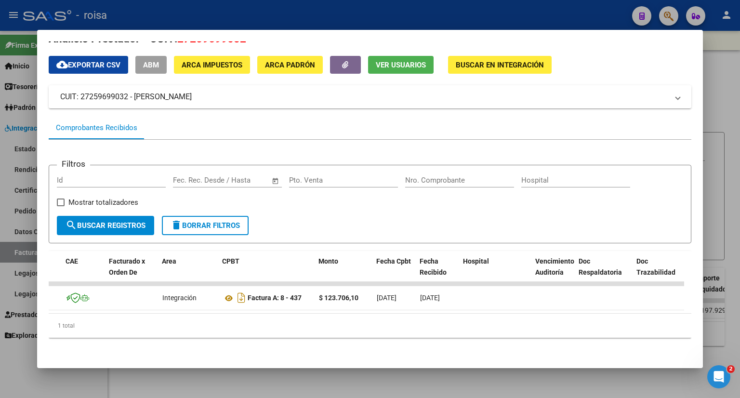
click at [721, 64] on div at bounding box center [370, 199] width 740 height 398
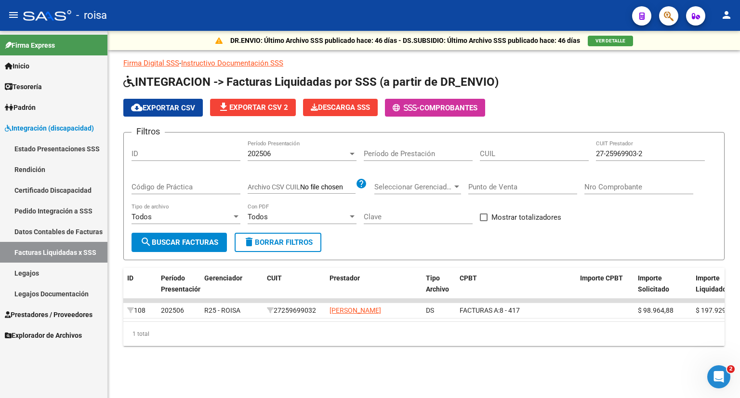
click at [27, 314] on span "Prestadores / Proveedores" at bounding box center [49, 314] width 88 height 11
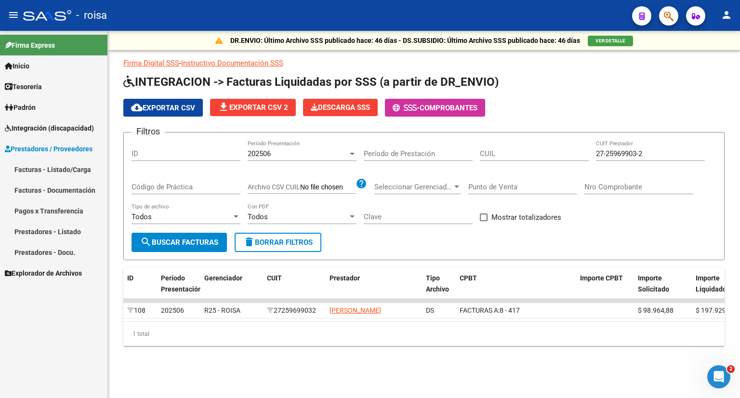
click at [40, 168] on link "Facturas - Listado/Carga" at bounding box center [53, 169] width 107 height 21
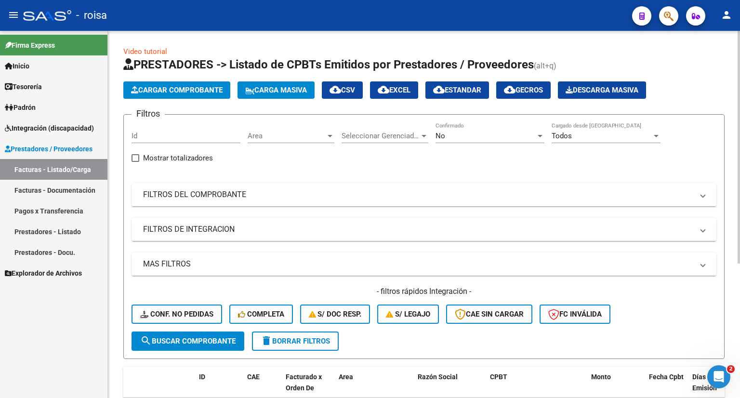
click at [210, 195] on mat-panel-title "FILTROS DEL COMPROBANTE" at bounding box center [418, 194] width 550 height 11
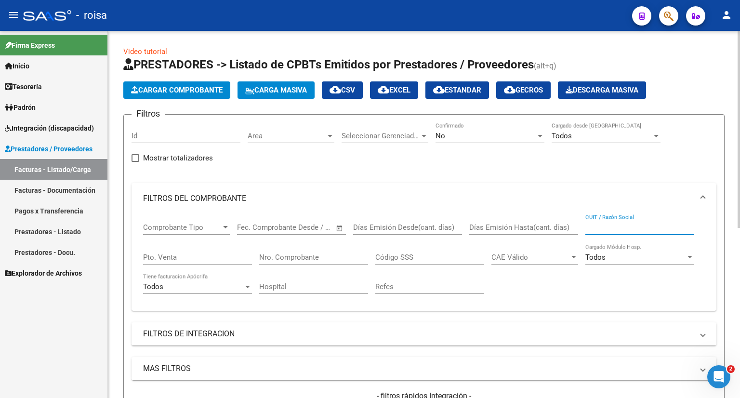
paste input "27259699032"
type input "27259699032"
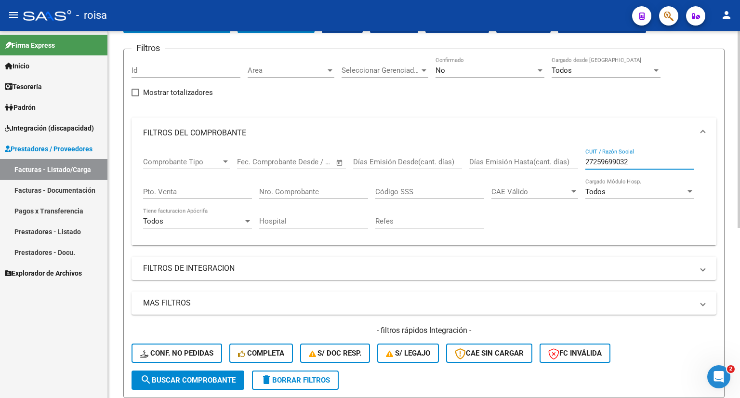
scroll to position [193, 0]
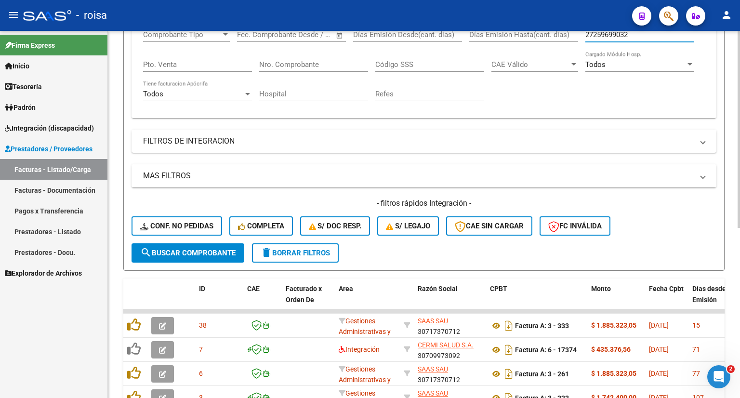
click at [221, 253] on span "search Buscar Comprobante" at bounding box center [187, 253] width 95 height 9
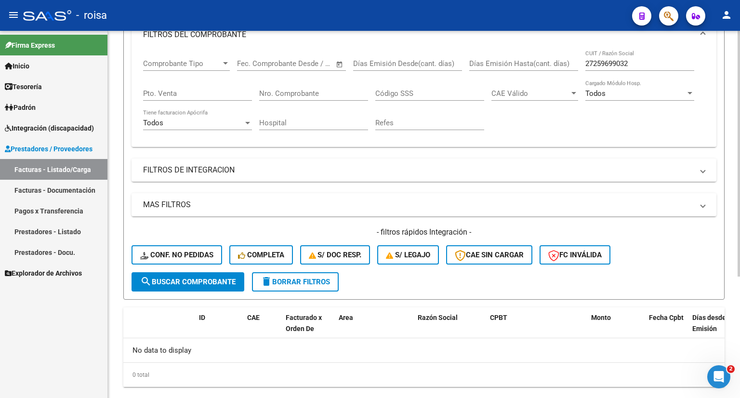
scroll to position [182, 0]
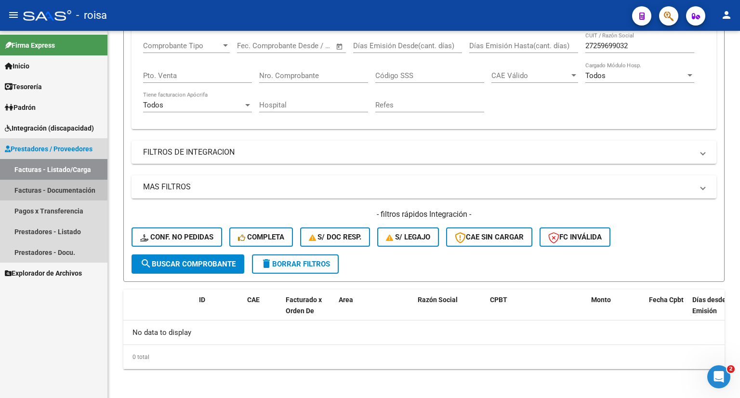
click at [39, 188] on link "Facturas - Documentación" at bounding box center [53, 190] width 107 height 21
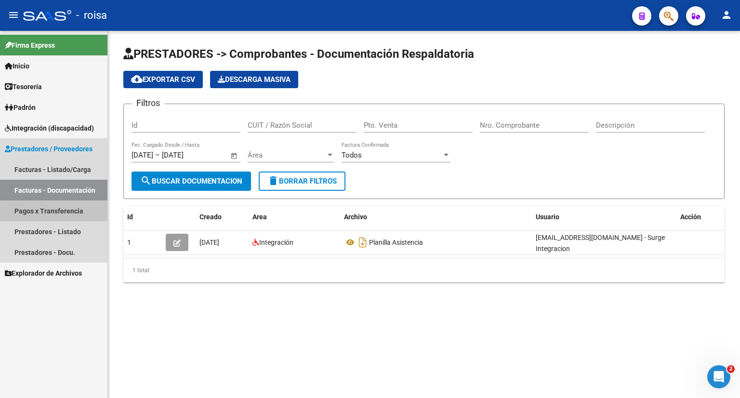
click at [49, 209] on link "Pagos x Transferencia" at bounding box center [53, 210] width 107 height 21
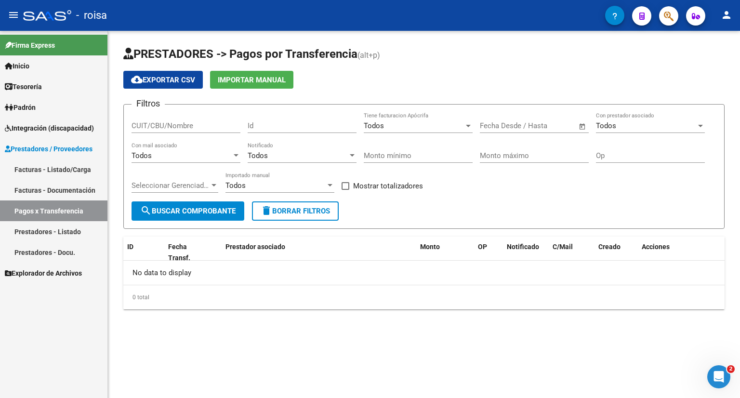
click at [52, 233] on link "Prestadores - Listado" at bounding box center [53, 231] width 107 height 21
